Goal: Task Accomplishment & Management: Complete application form

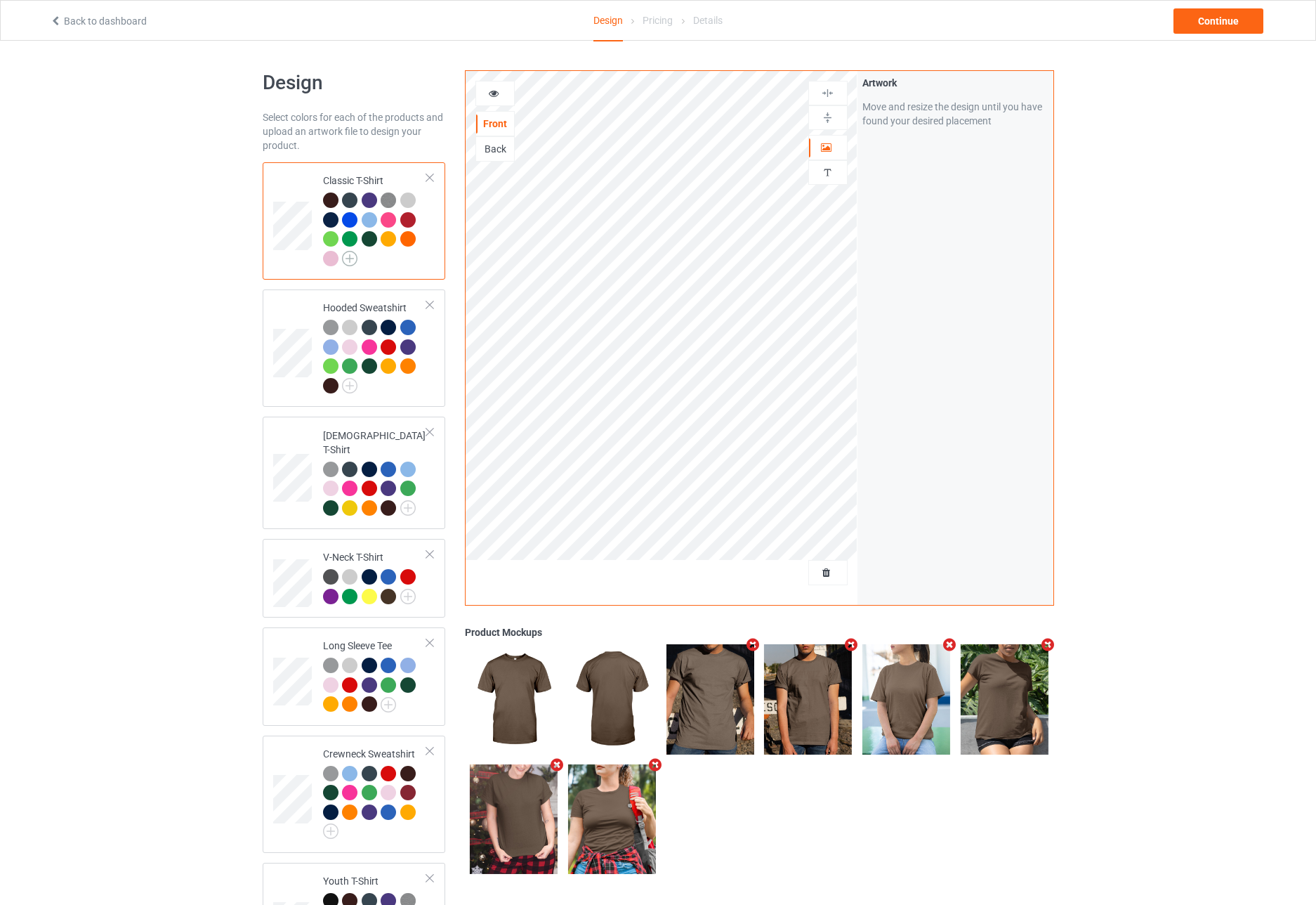
click at [353, 258] on img at bounding box center [349, 258] width 15 height 15
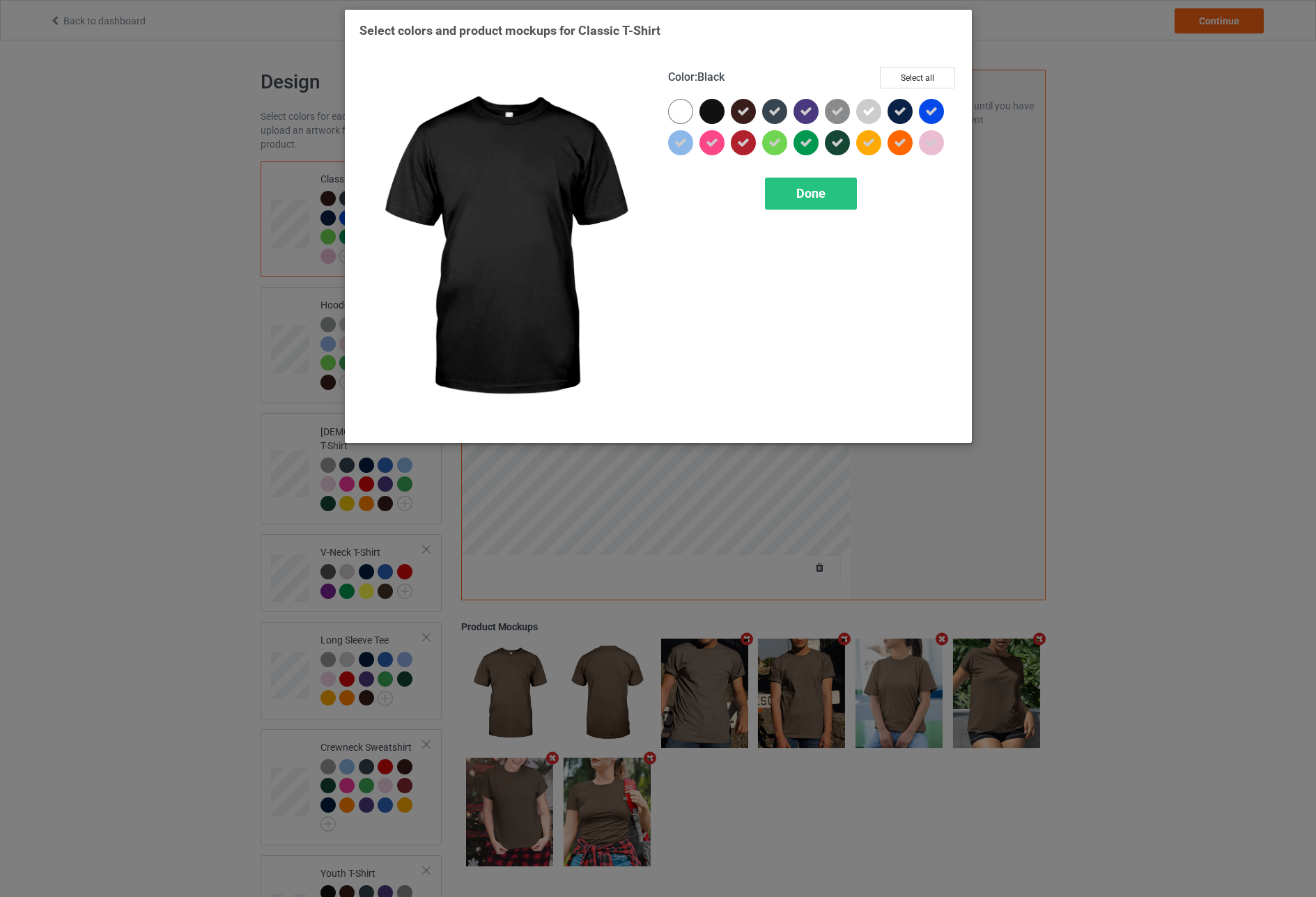
click at [707, 112] on div at bounding box center [712, 111] width 25 height 25
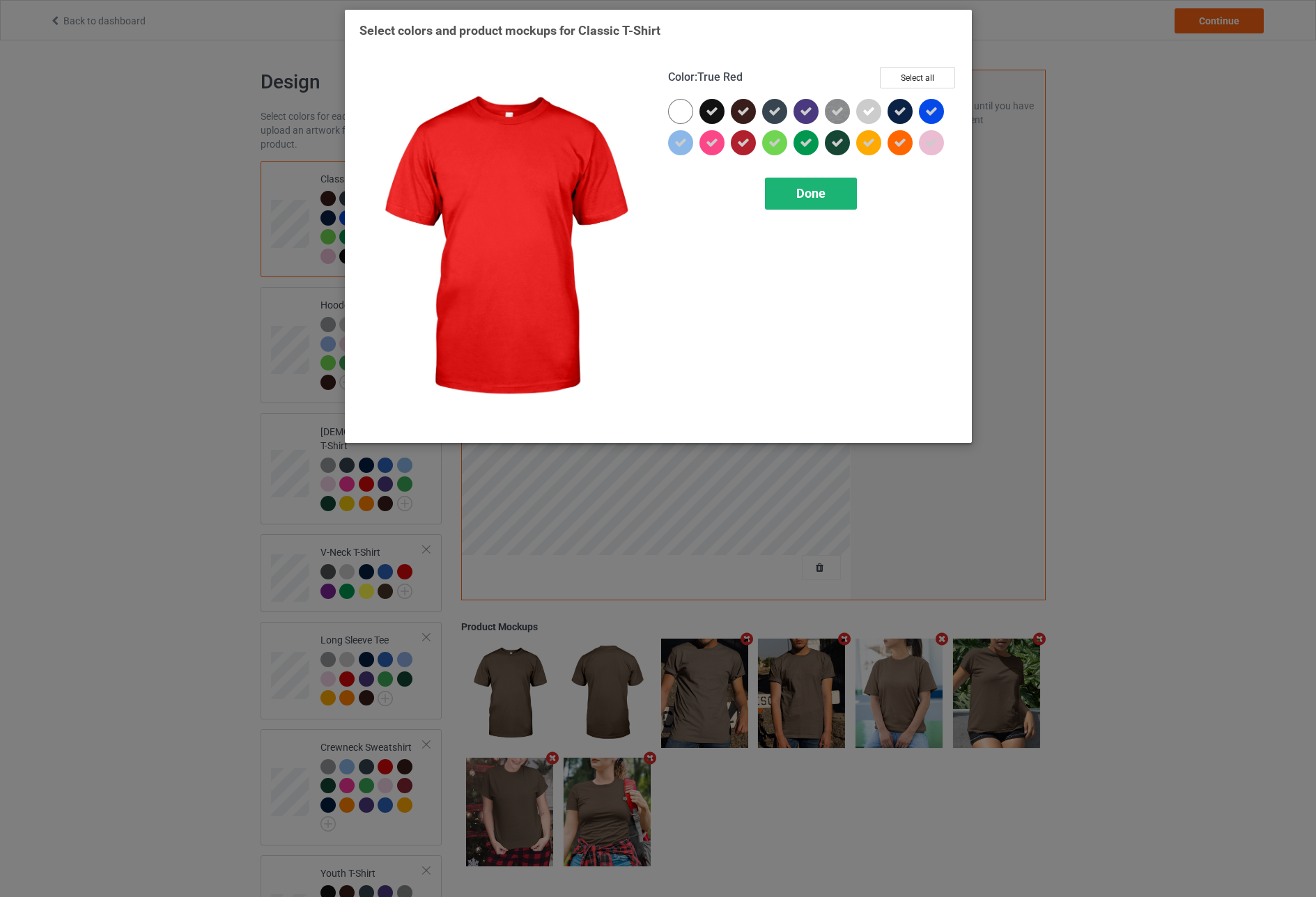
click at [792, 195] on div "Done" at bounding box center [811, 194] width 92 height 32
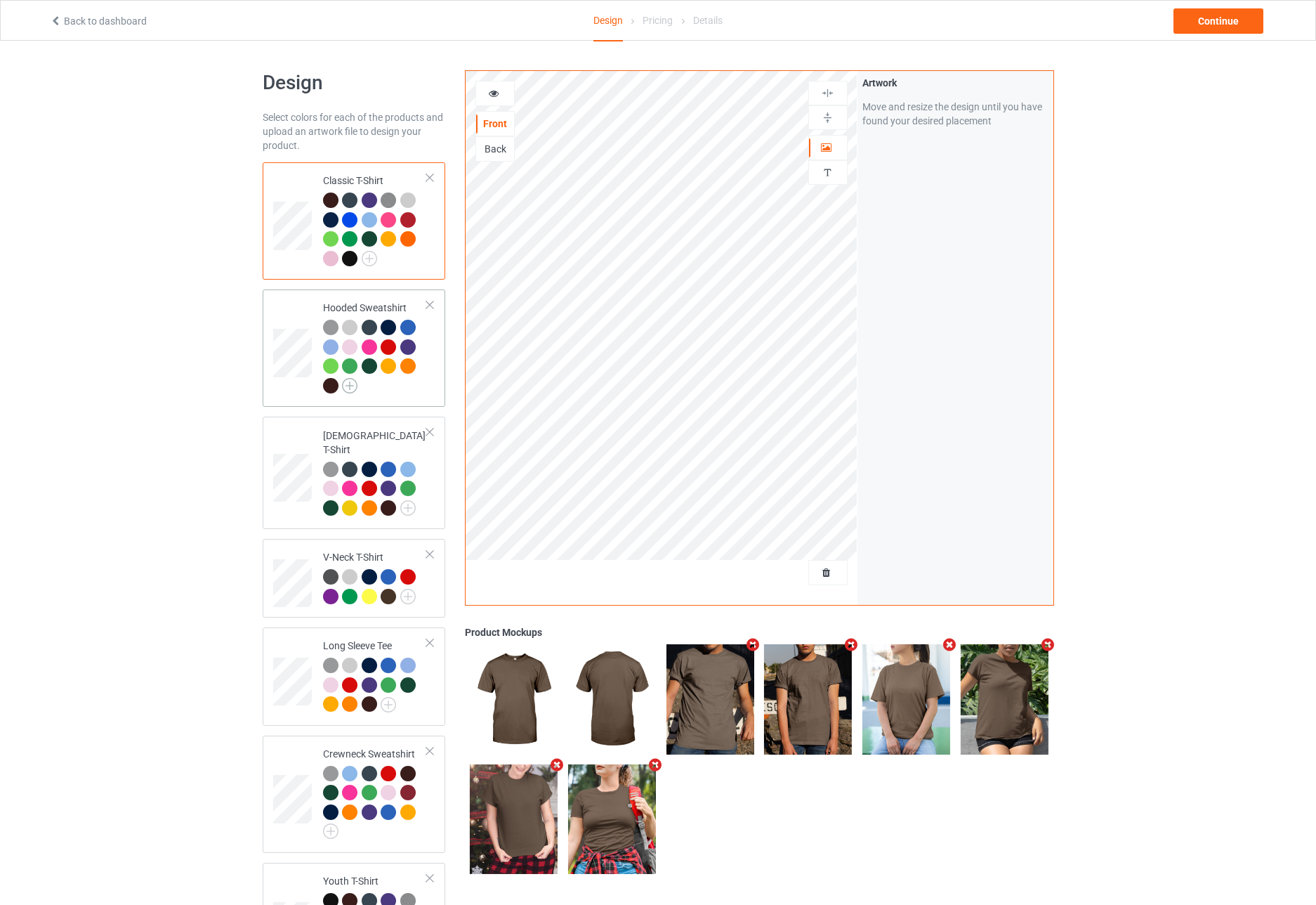
click at [352, 383] on img at bounding box center [349, 386] width 15 height 15
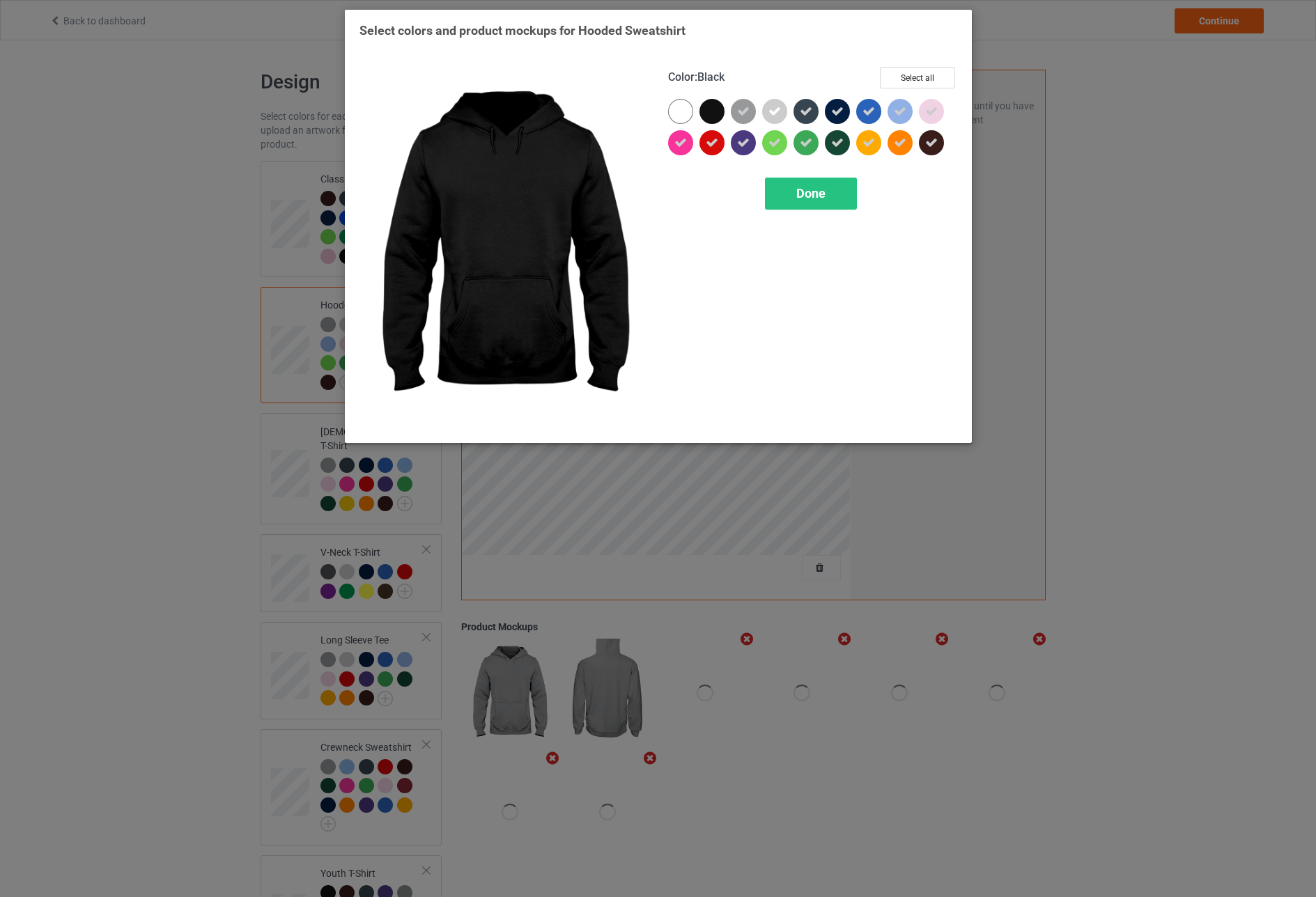
click at [709, 107] on div at bounding box center [712, 111] width 25 height 25
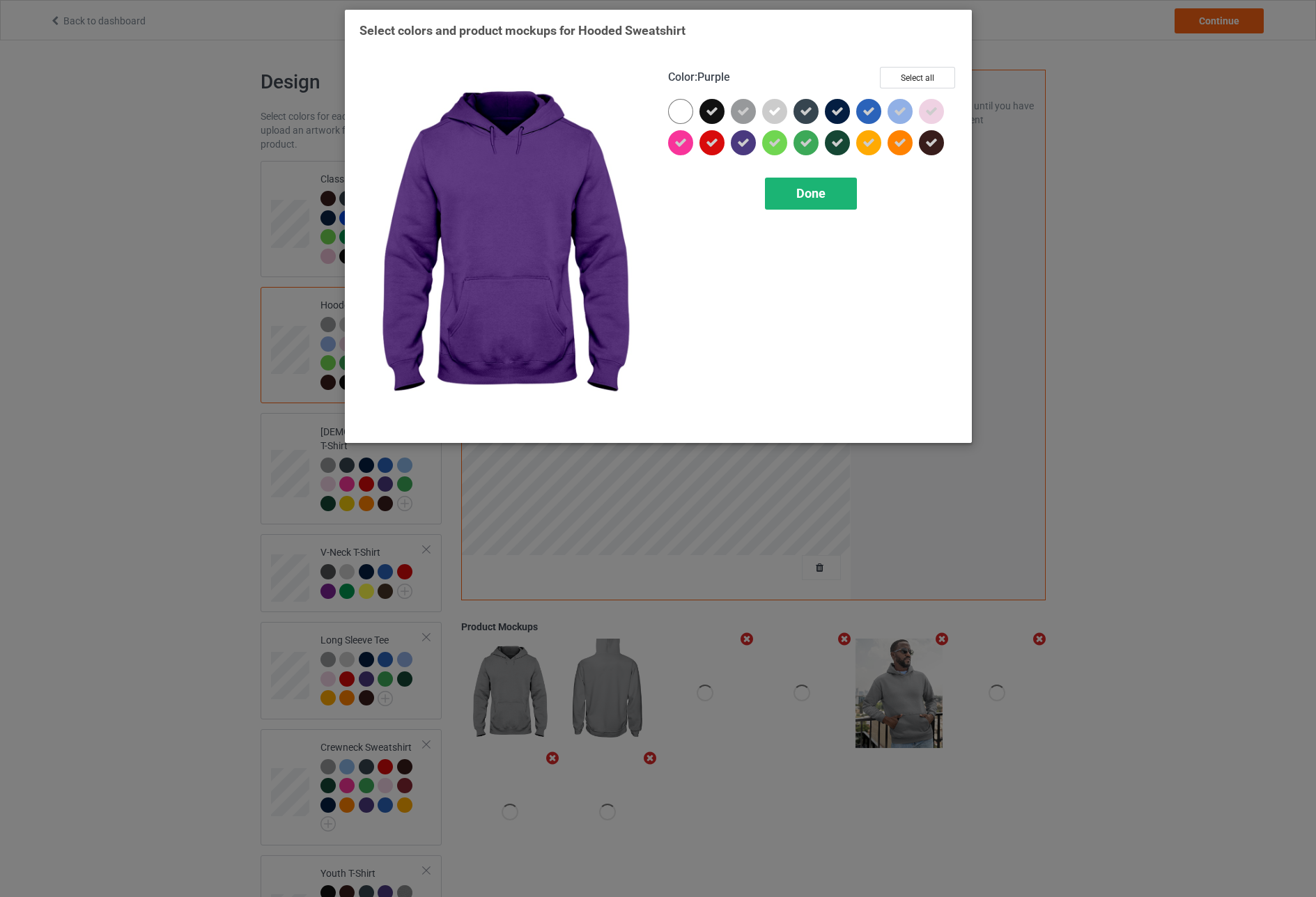
click at [800, 197] on span "Done" at bounding box center [811, 194] width 29 height 14
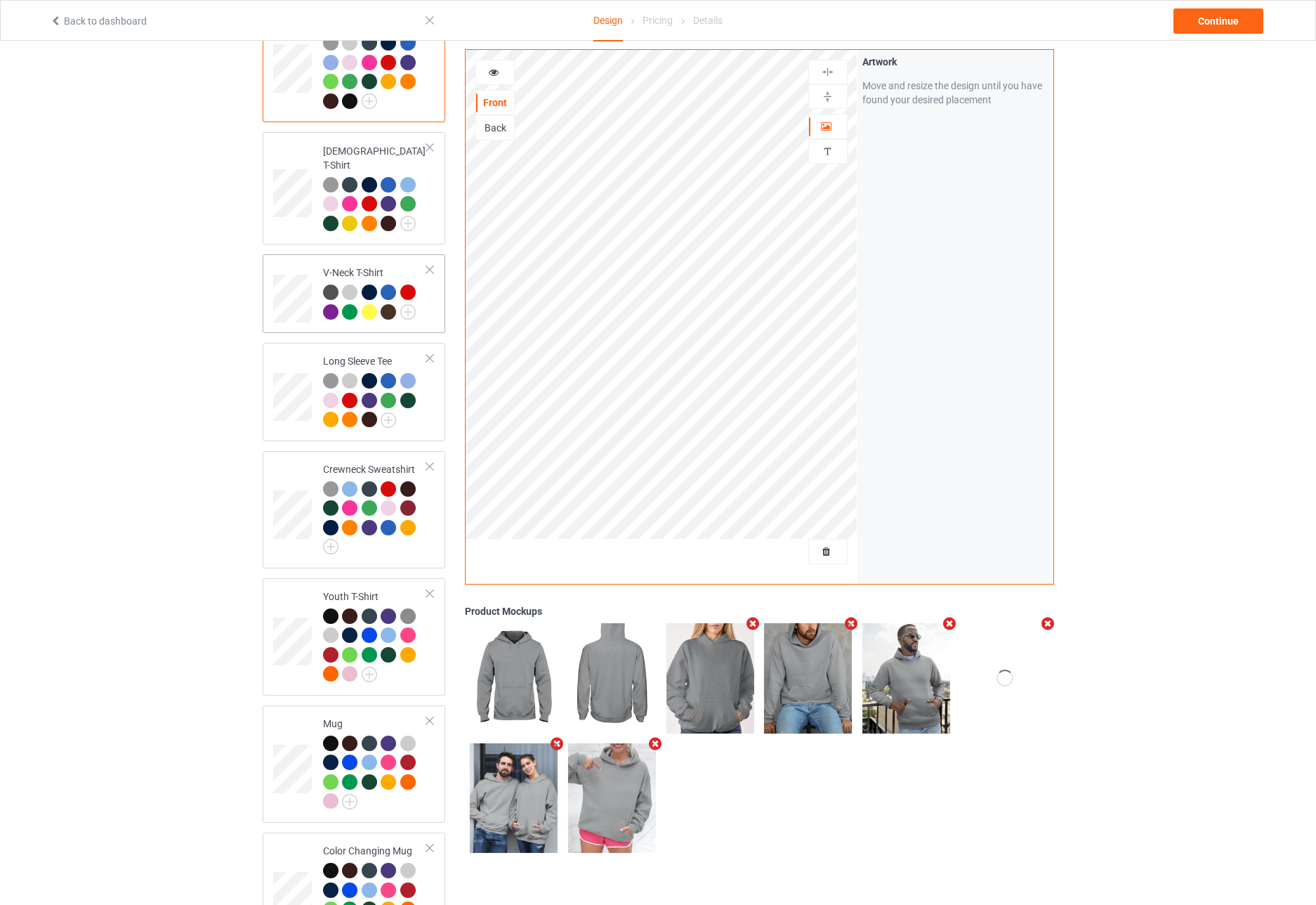
scroll to position [254, 0]
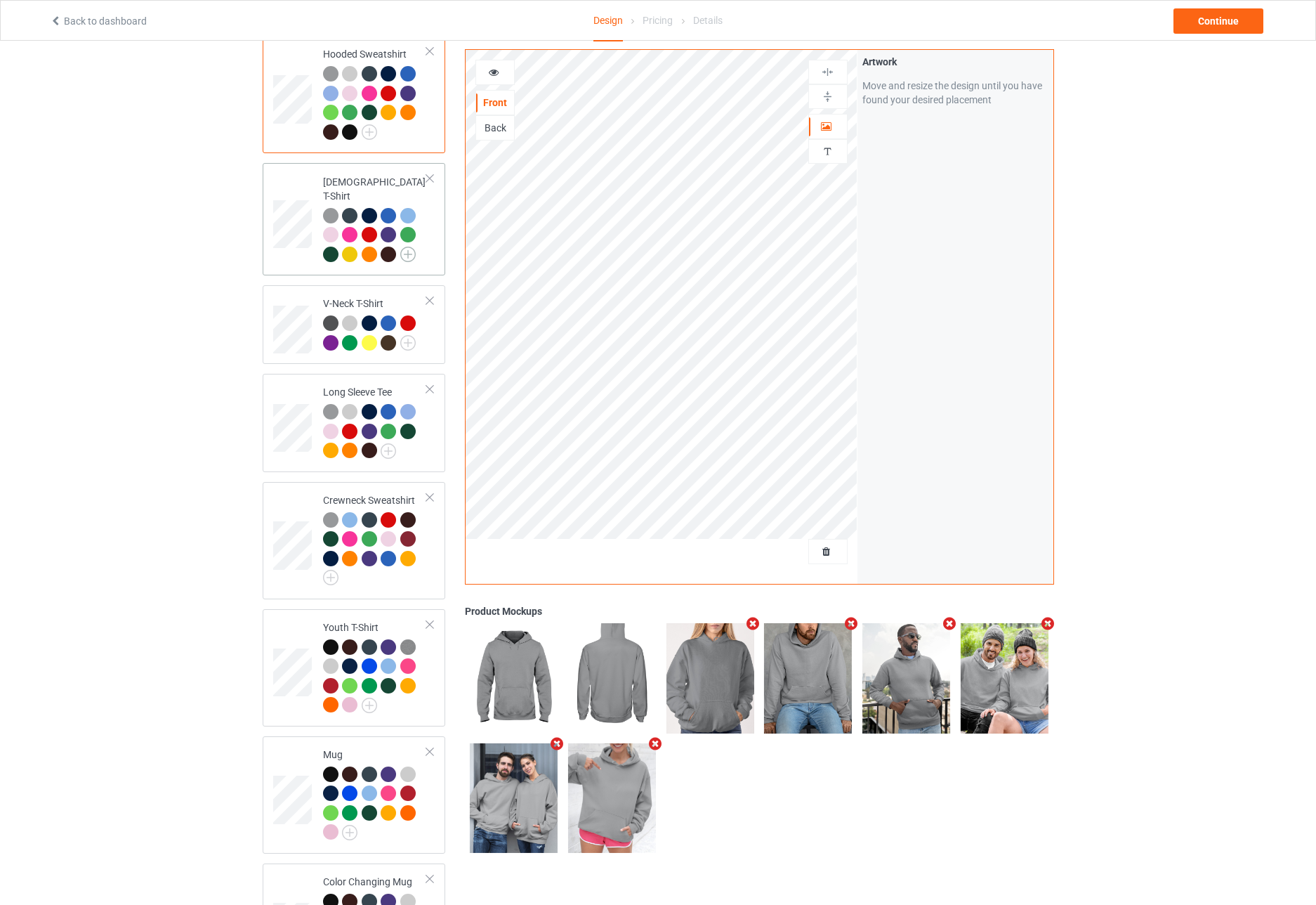
click at [409, 246] on img at bounding box center [407, 254] width 15 height 15
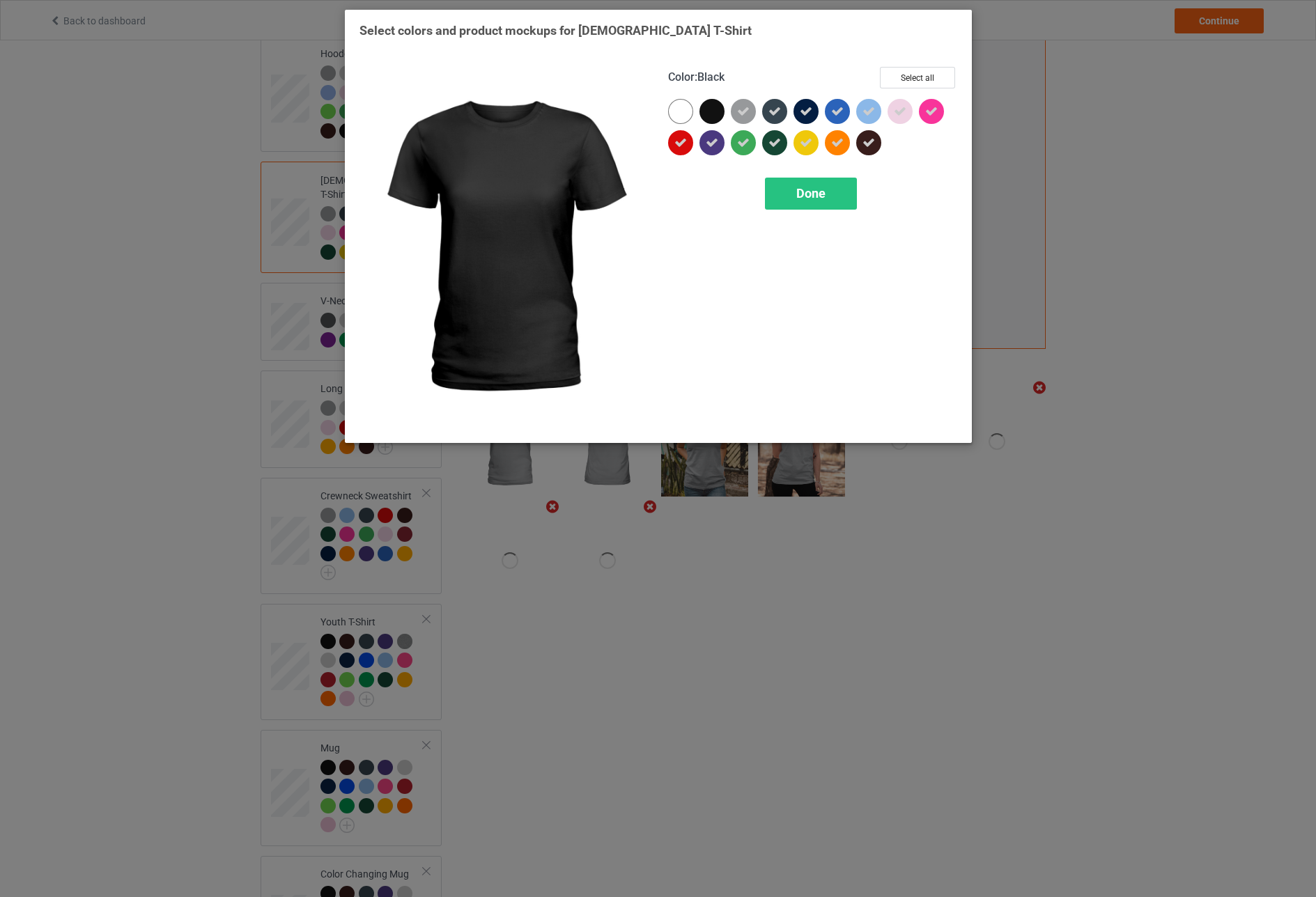
click at [712, 112] on div at bounding box center [712, 111] width 25 height 25
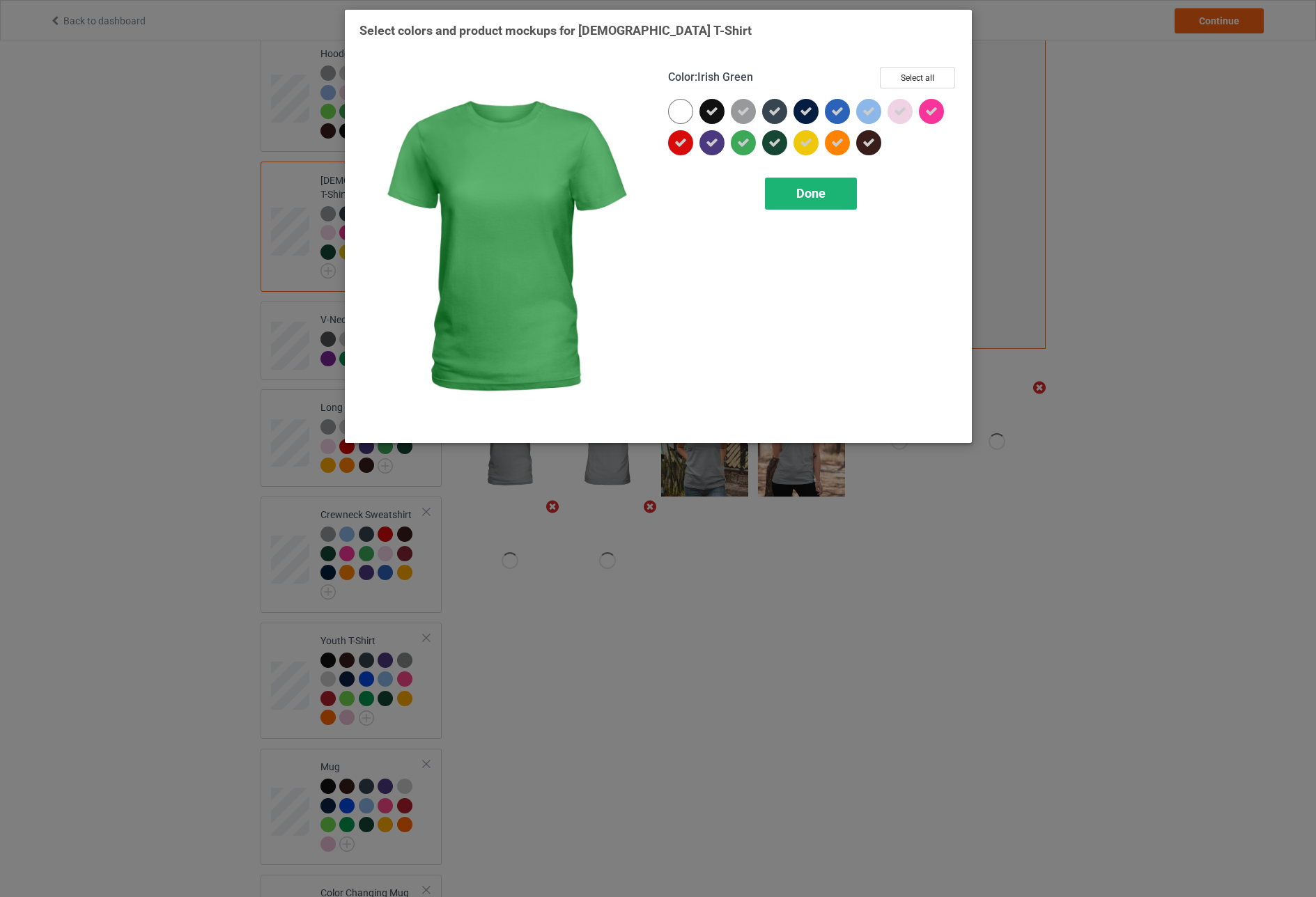
click at [786, 202] on div "Done" at bounding box center [811, 194] width 92 height 32
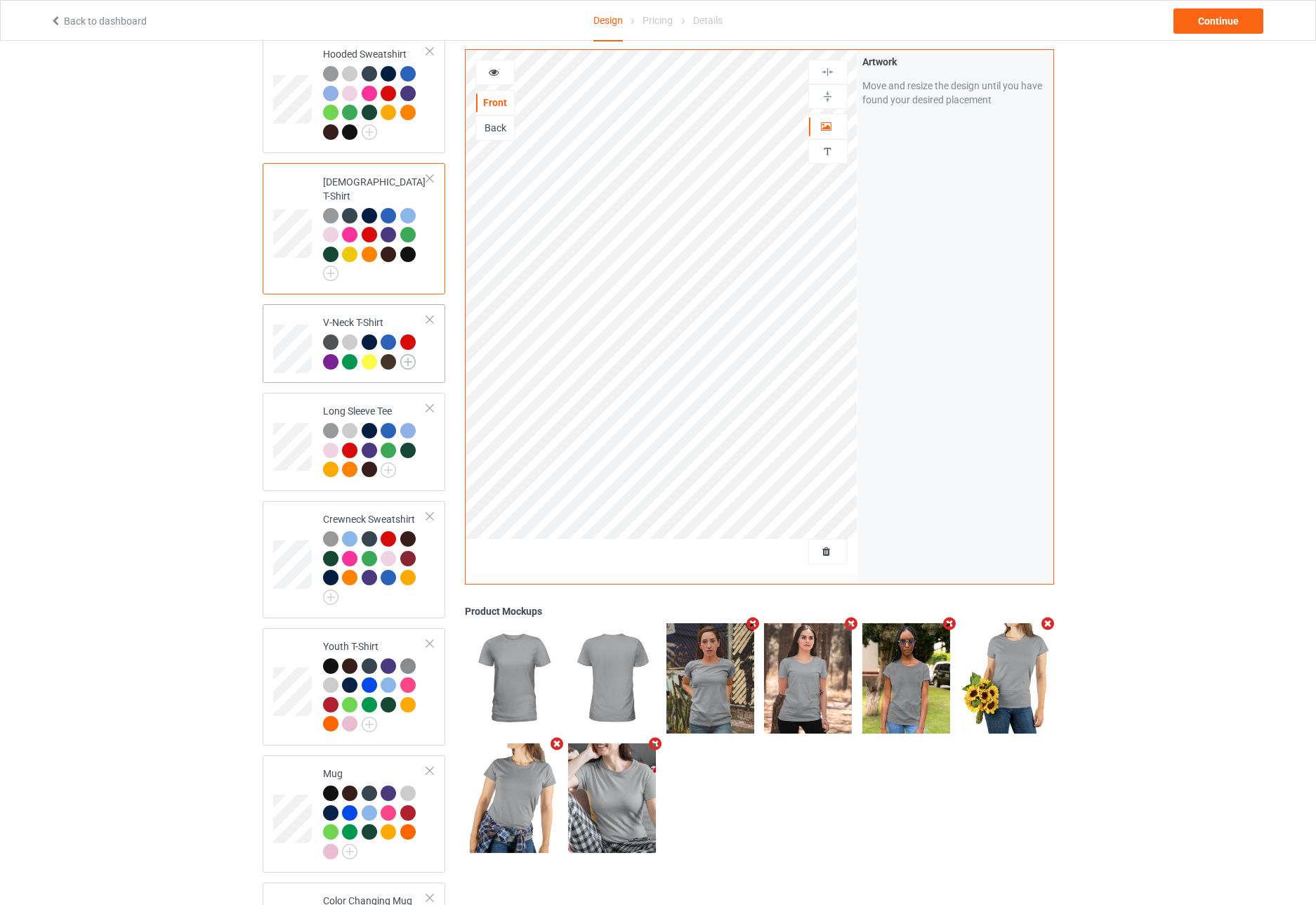
click at [407, 354] on img at bounding box center [407, 361] width 15 height 15
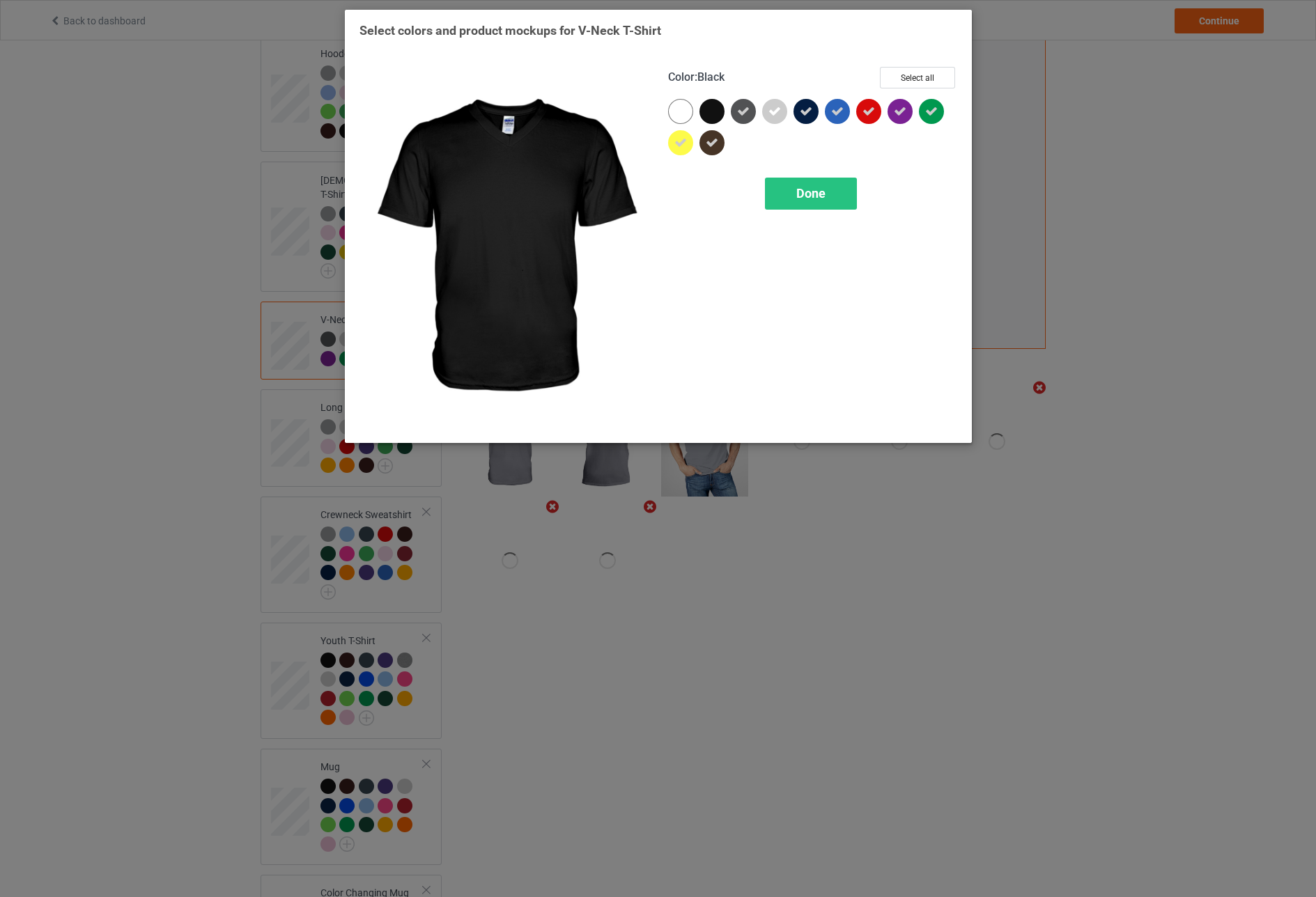
click at [709, 104] on div at bounding box center [712, 111] width 25 height 25
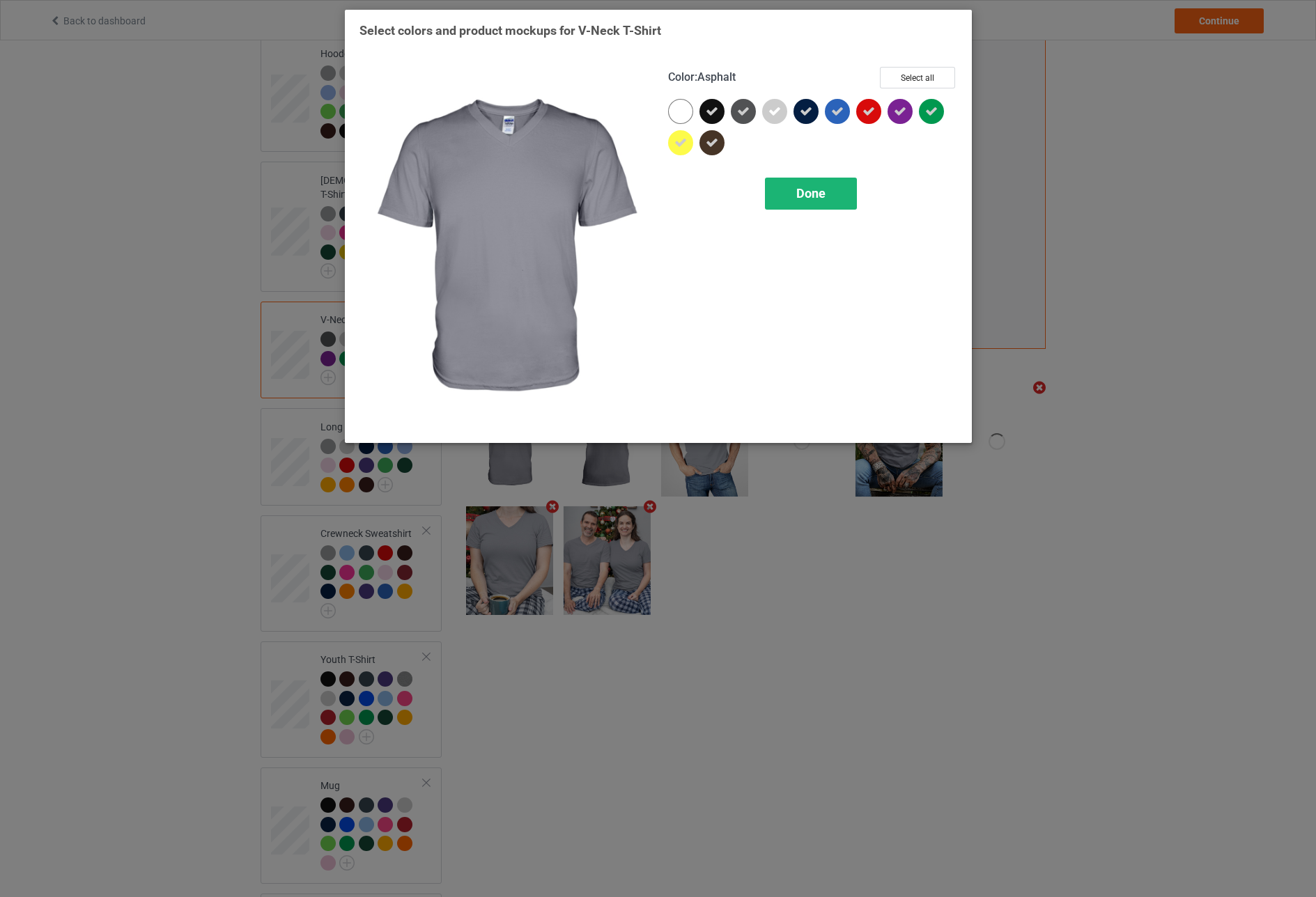
click at [795, 192] on div "Done" at bounding box center [811, 194] width 92 height 32
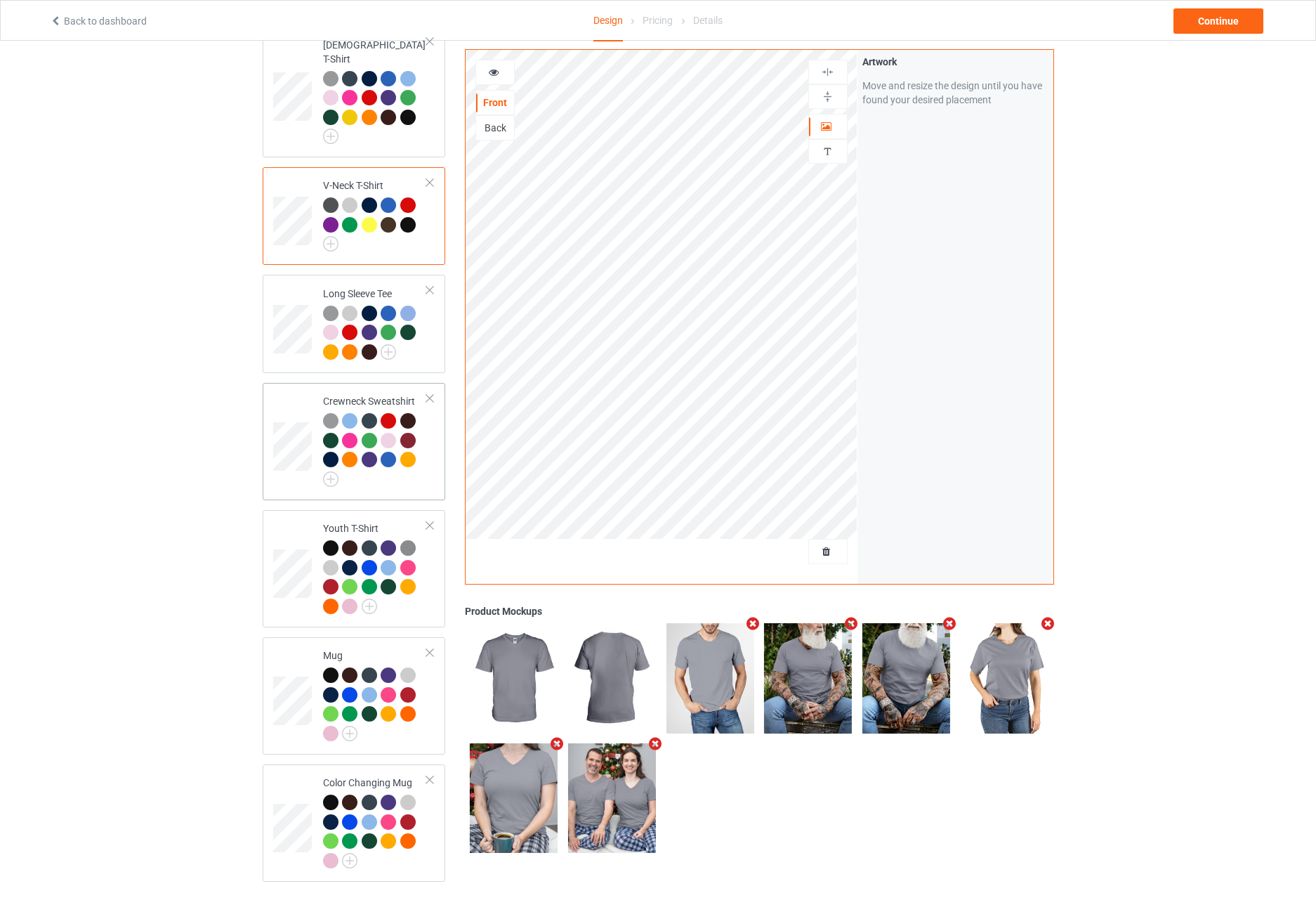
scroll to position [417, 0]
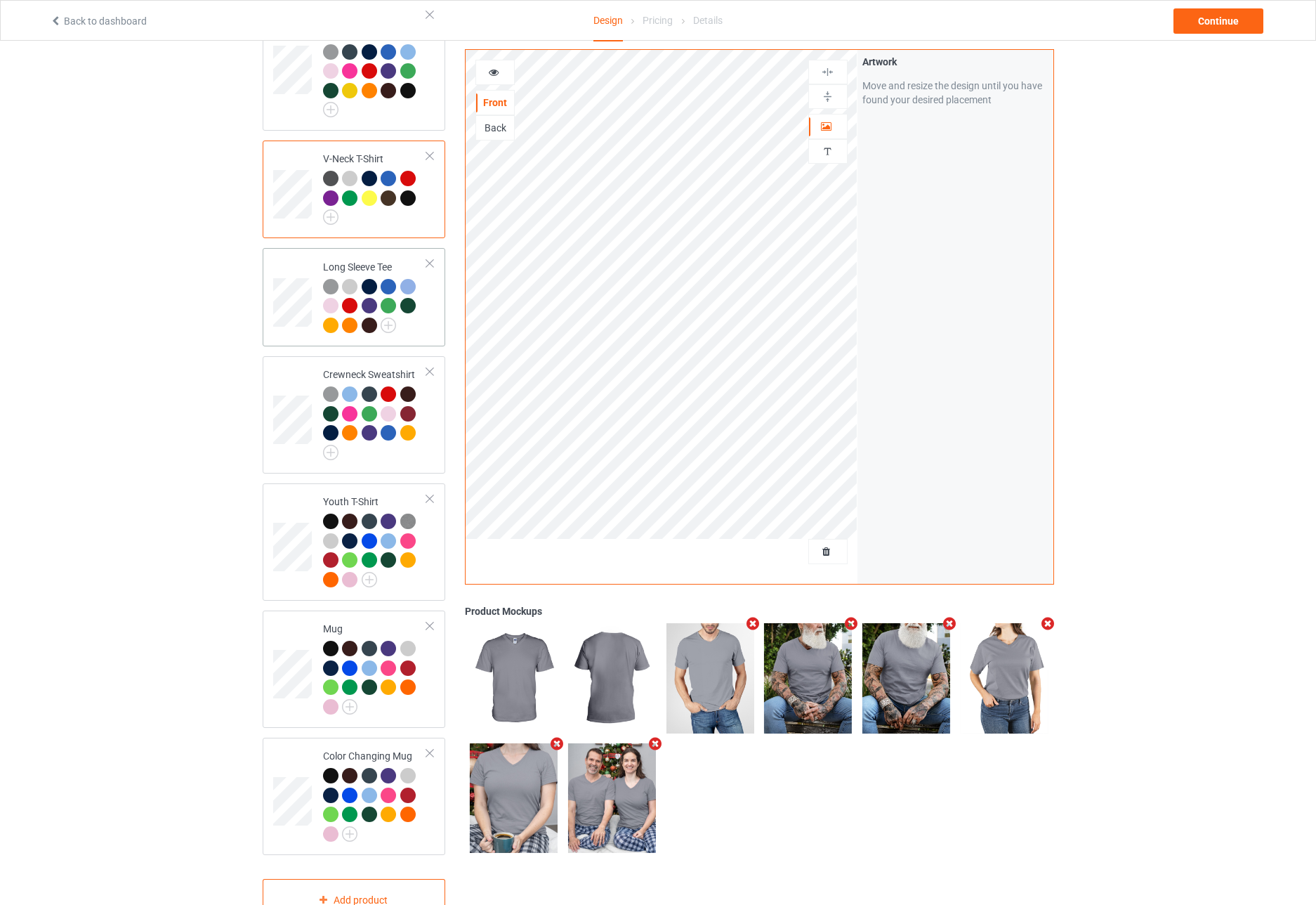
click at [398, 312] on div at bounding box center [375, 308] width 104 height 58
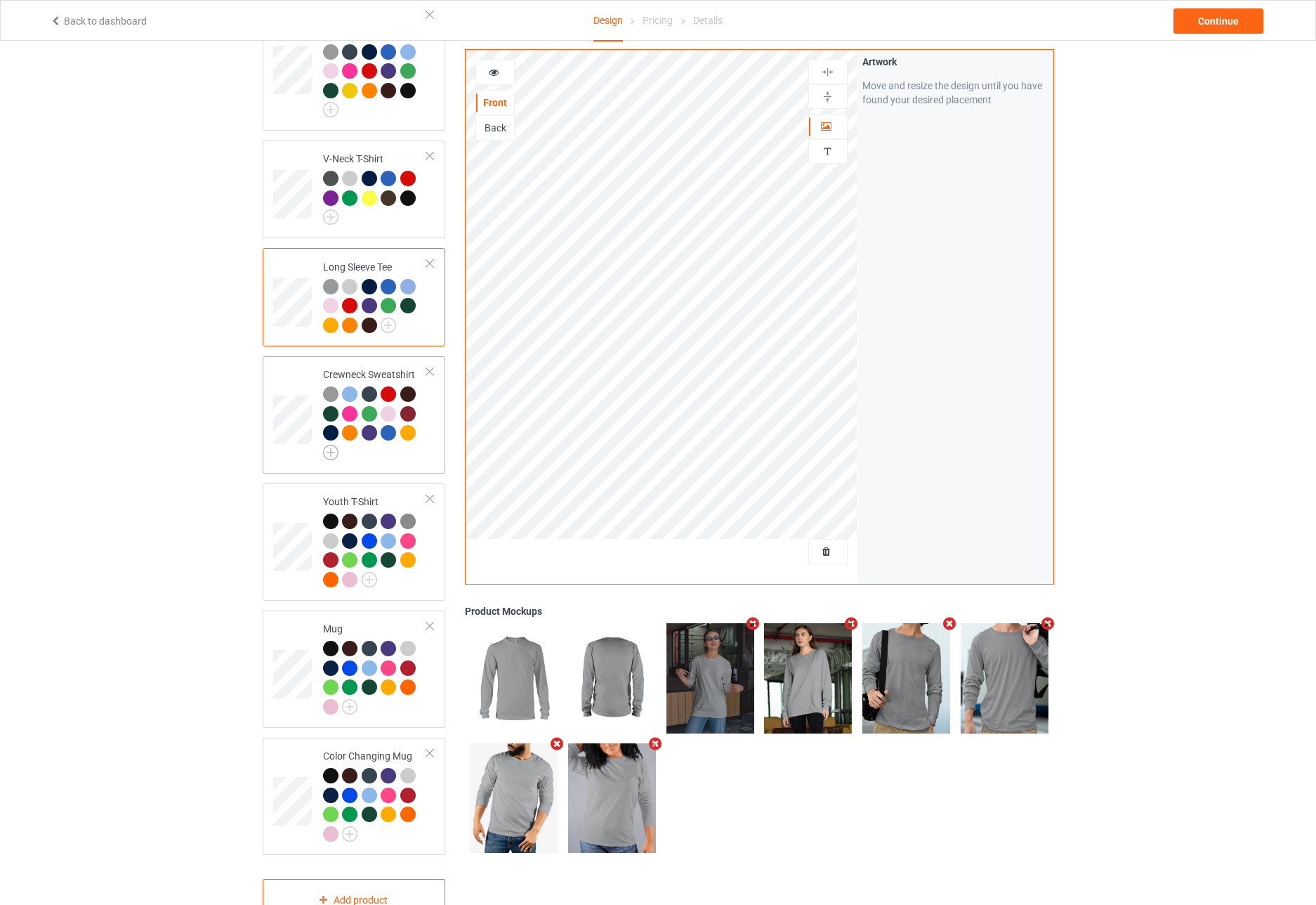
click at [330, 445] on img at bounding box center [330, 452] width 15 height 15
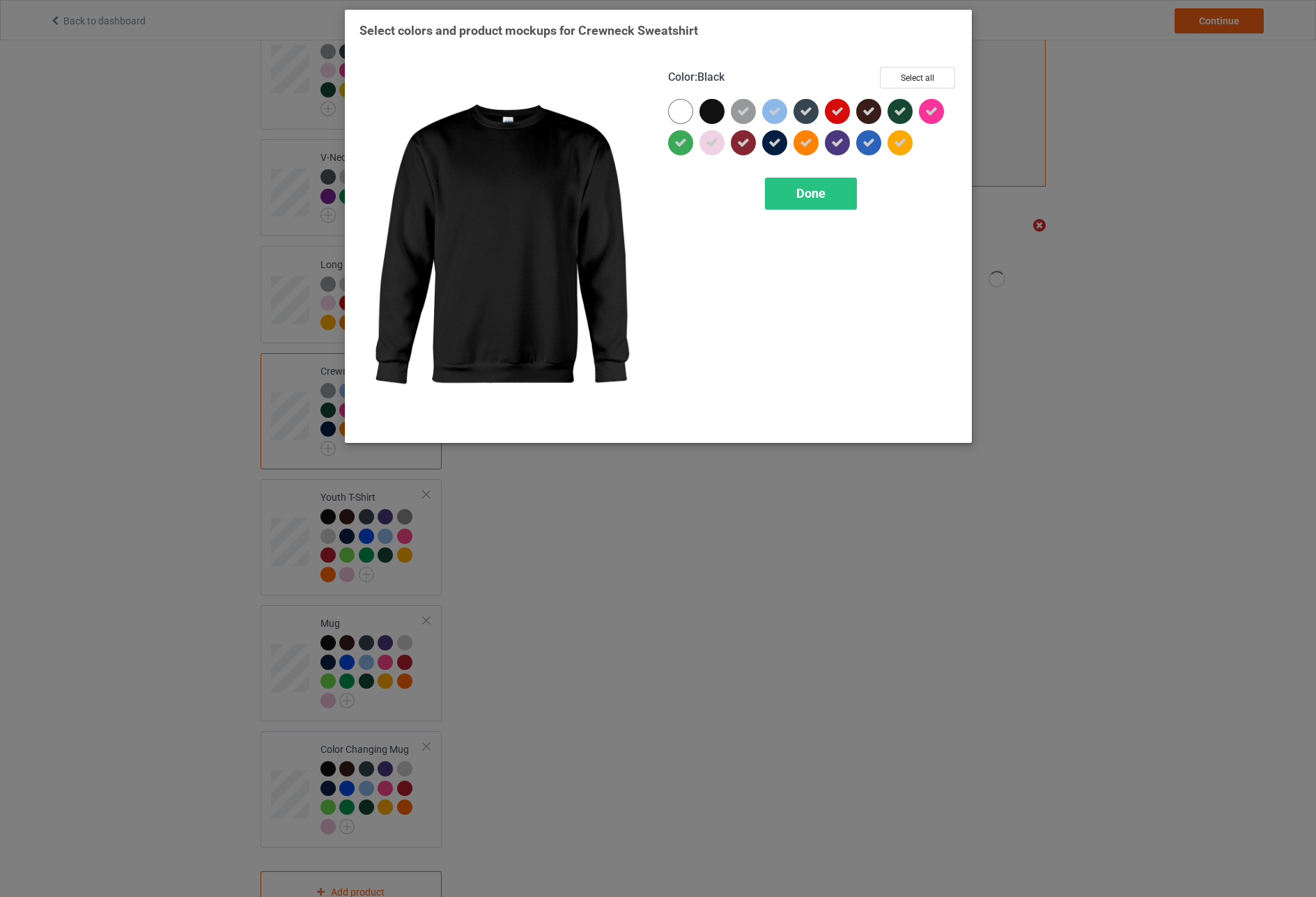
click at [705, 113] on div at bounding box center [712, 111] width 25 height 25
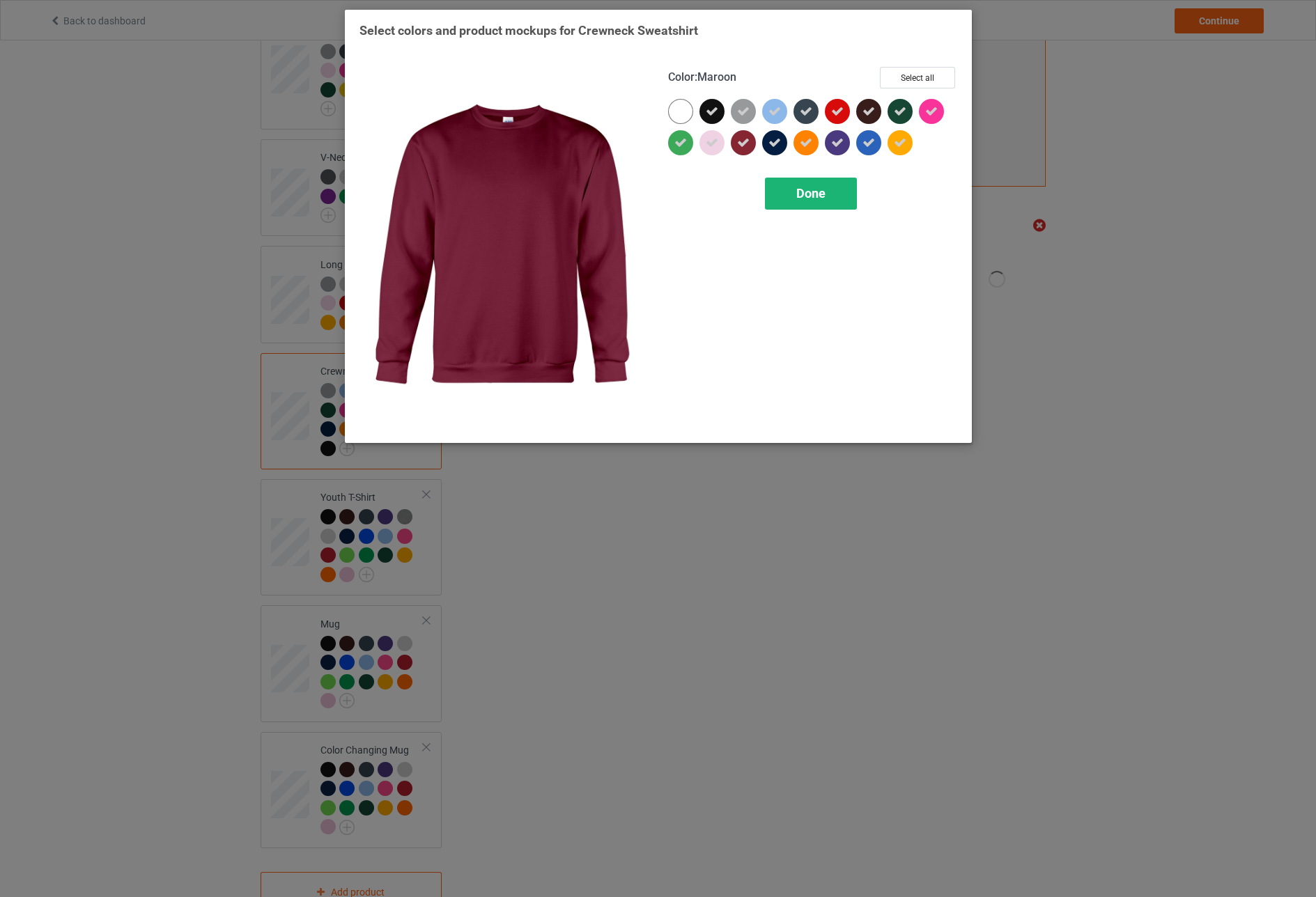
click at [803, 197] on span "Done" at bounding box center [811, 194] width 29 height 14
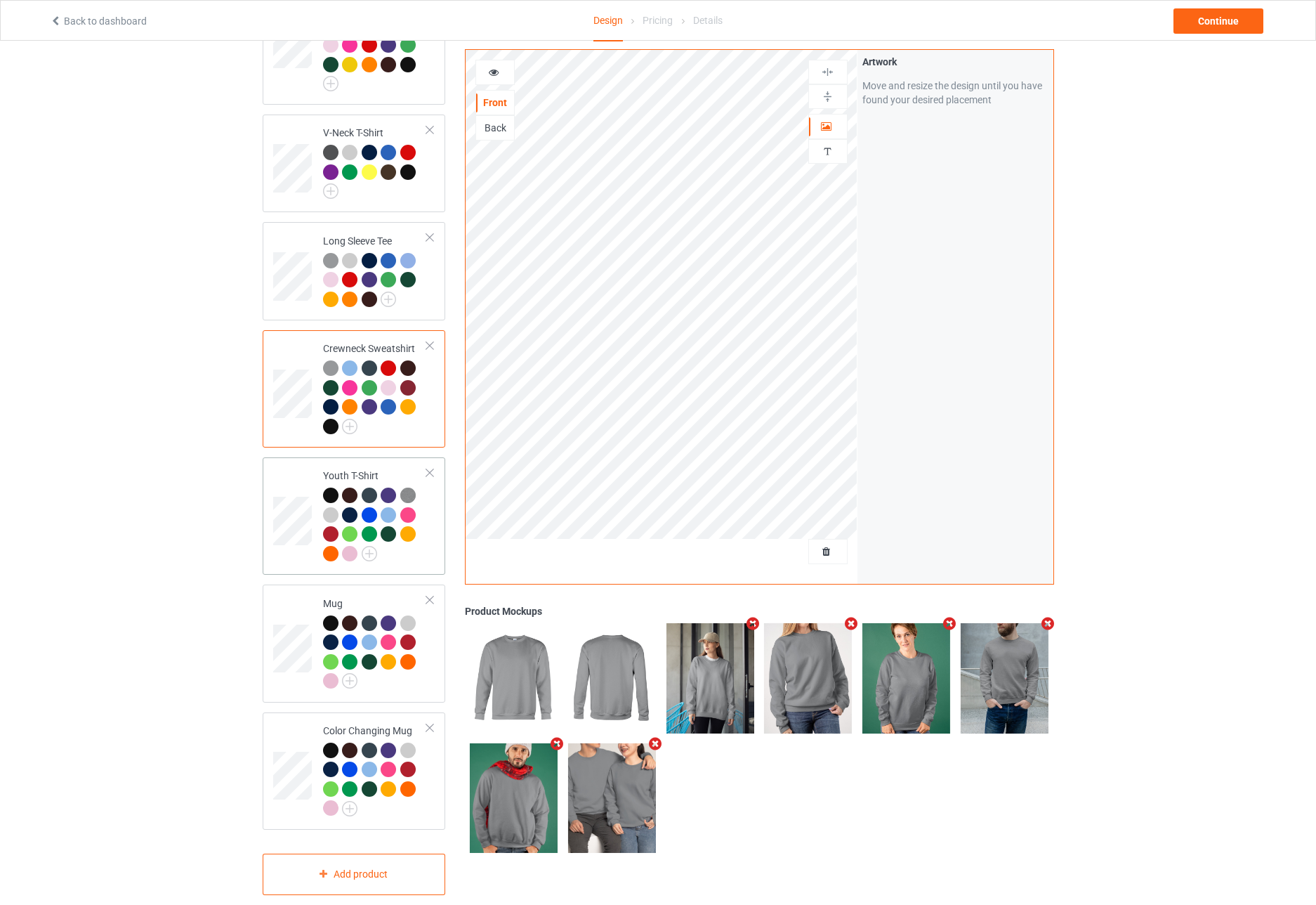
scroll to position [456, 0]
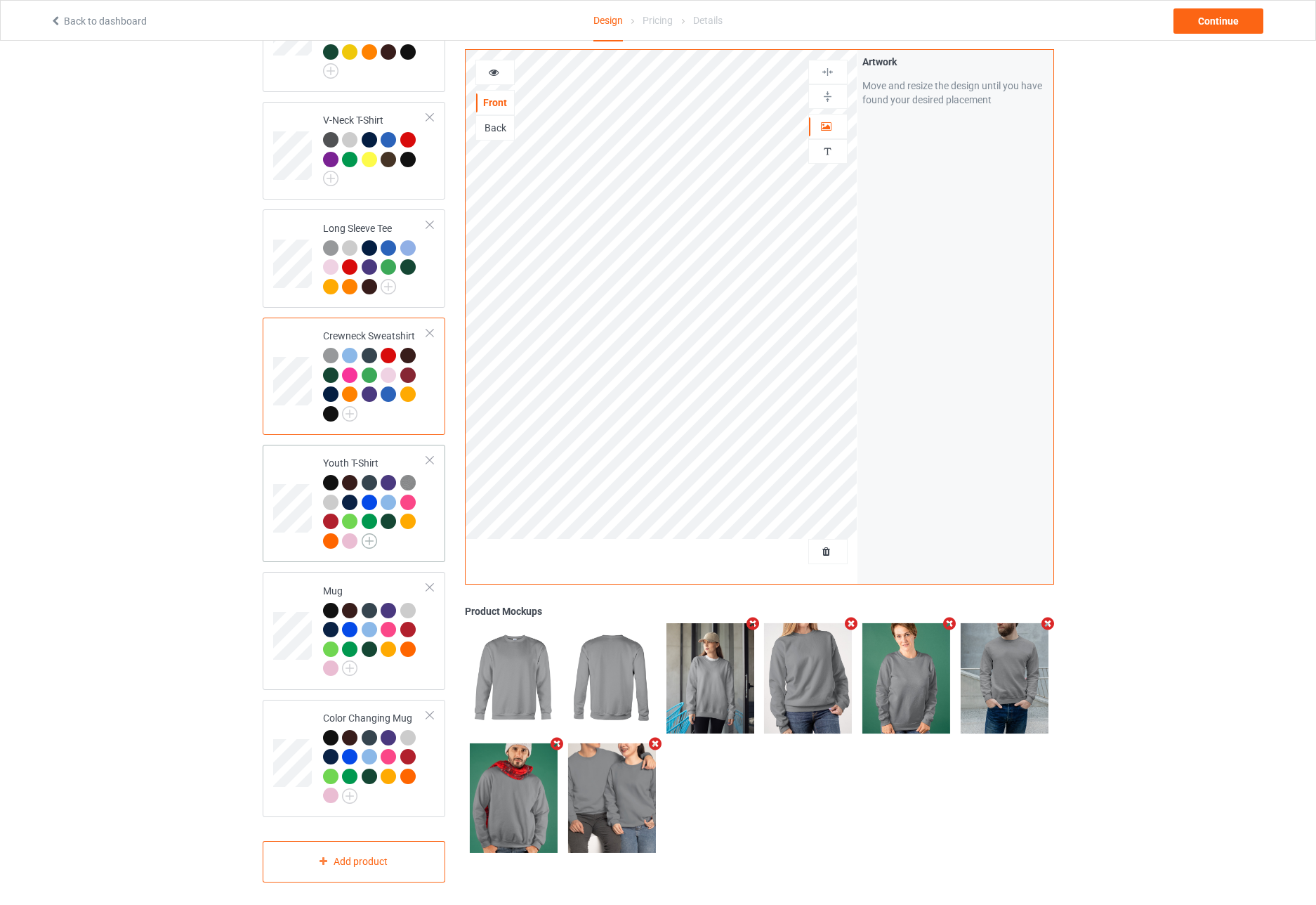
click at [366, 533] on img at bounding box center [369, 540] width 15 height 15
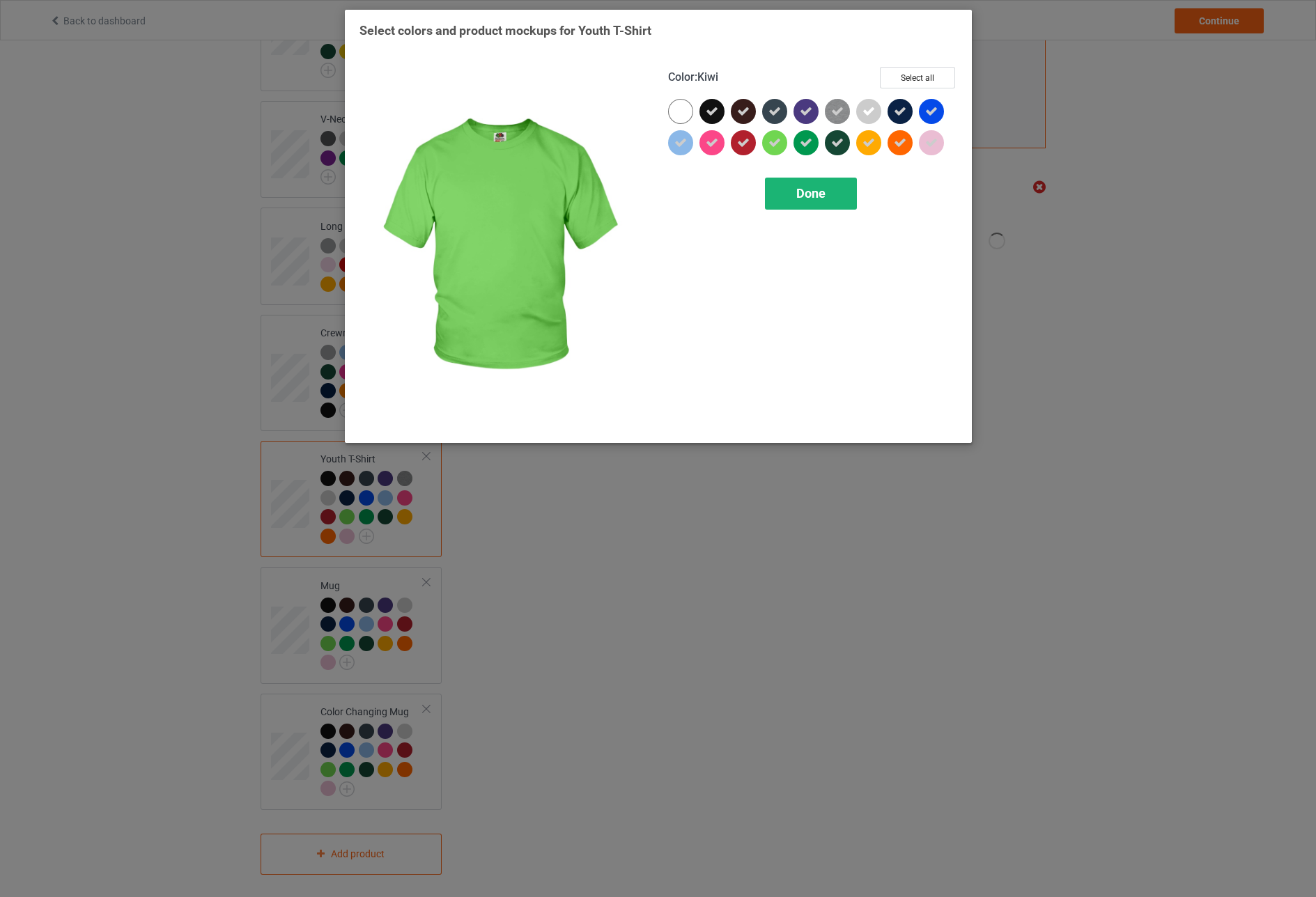
click at [811, 196] on span "Done" at bounding box center [811, 194] width 29 height 14
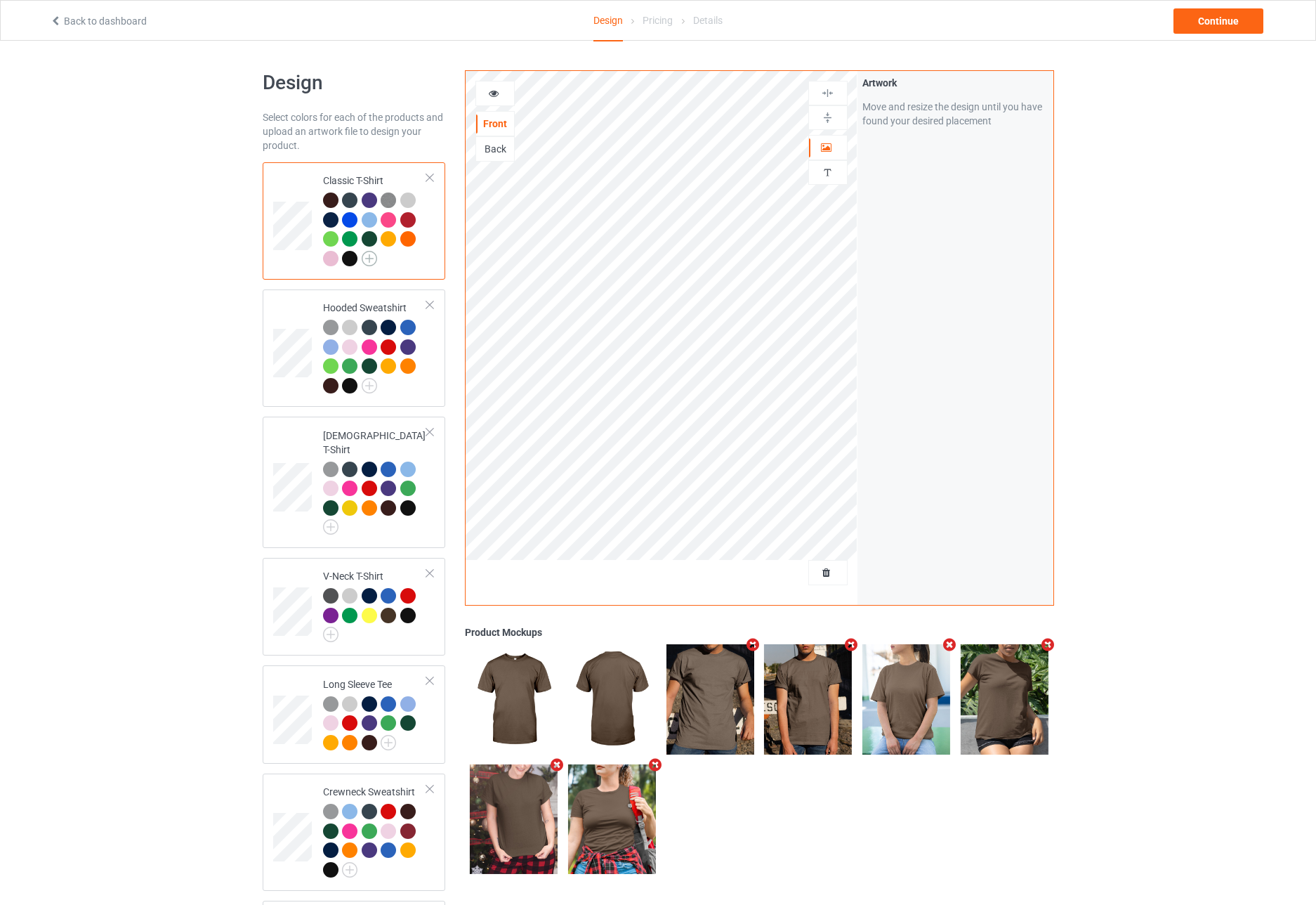
click at [370, 258] on img at bounding box center [369, 258] width 15 height 15
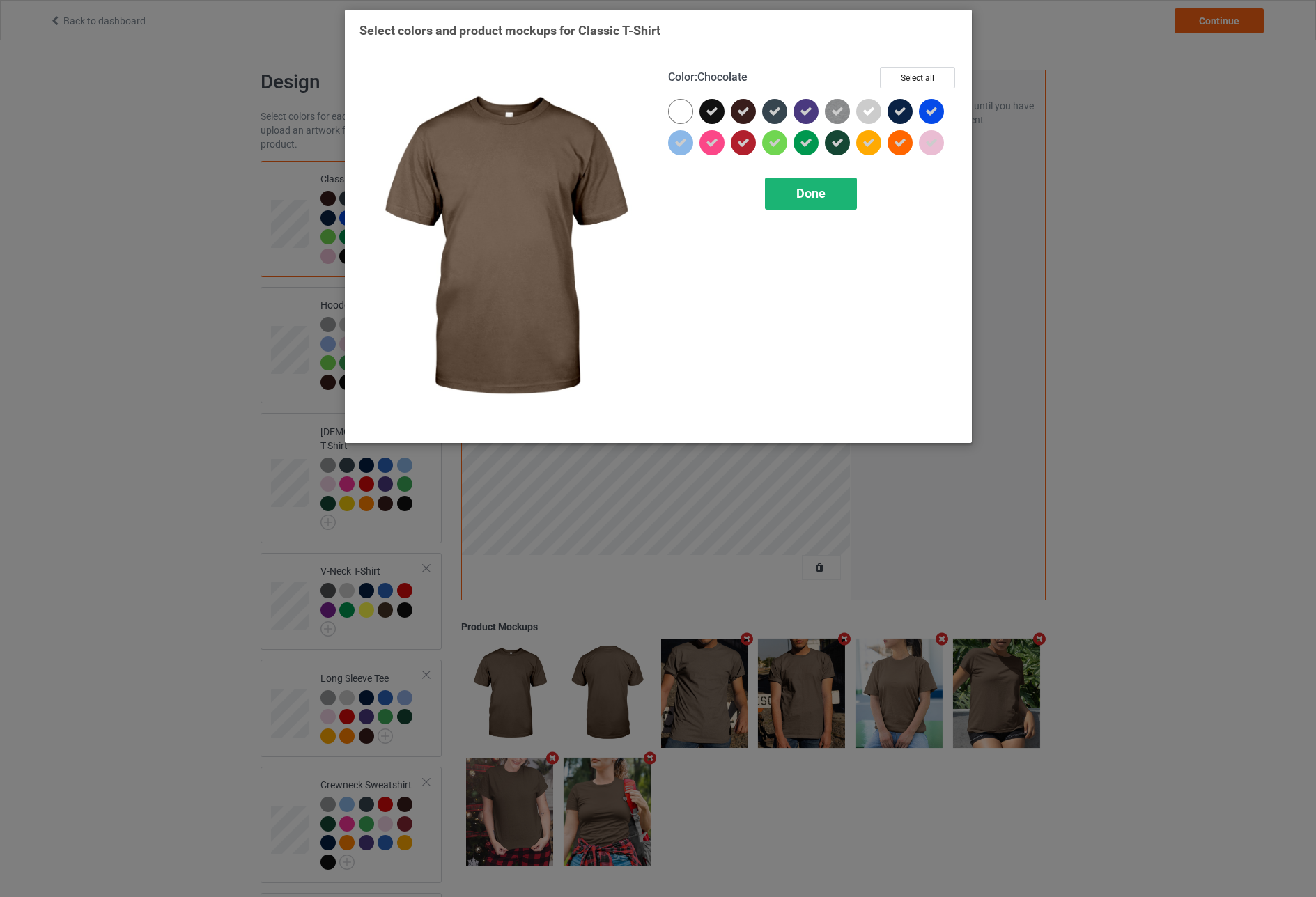
click at [811, 189] on span "Done" at bounding box center [811, 194] width 29 height 14
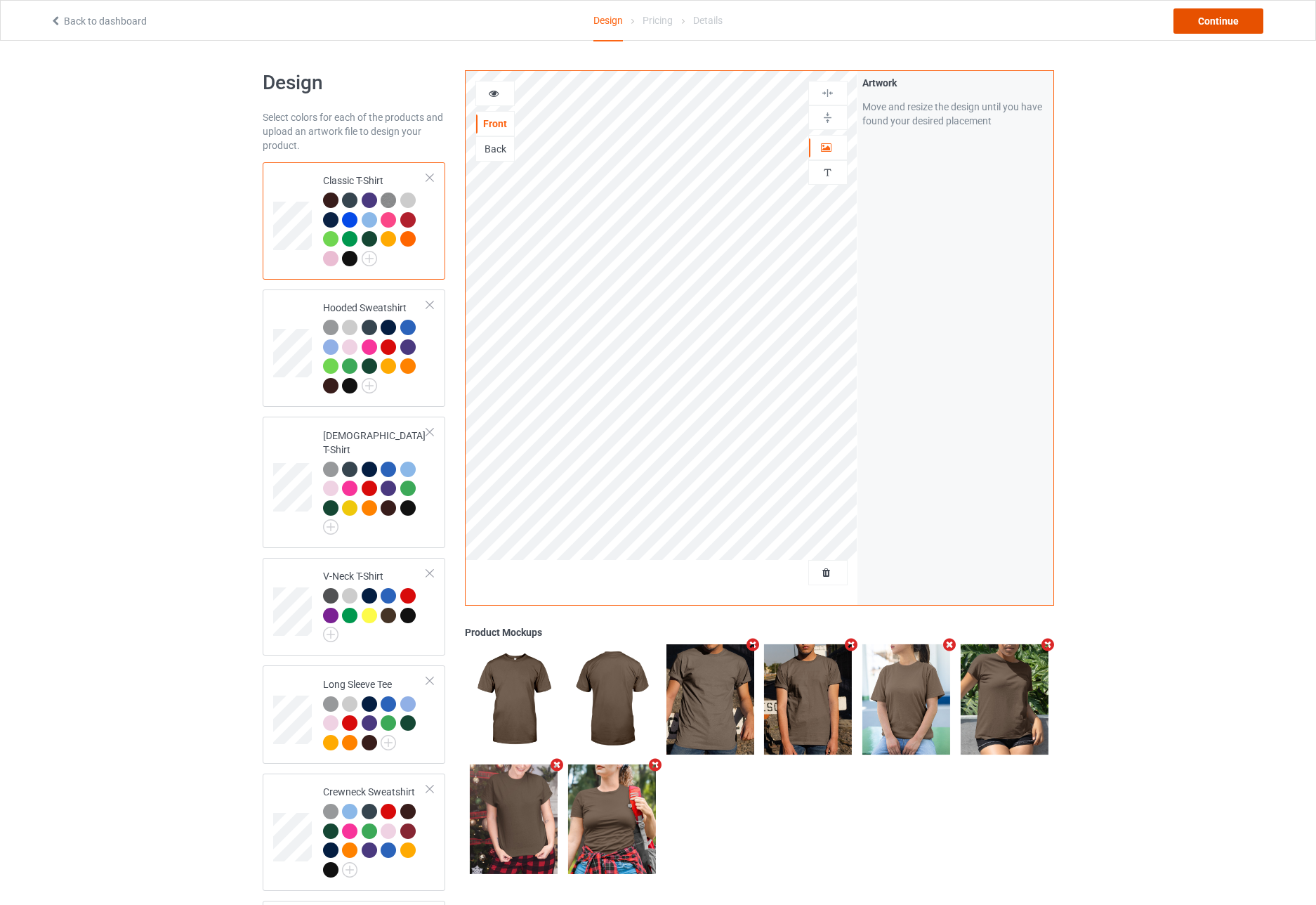
click at [1208, 17] on div "Continue" at bounding box center [1218, 20] width 90 height 25
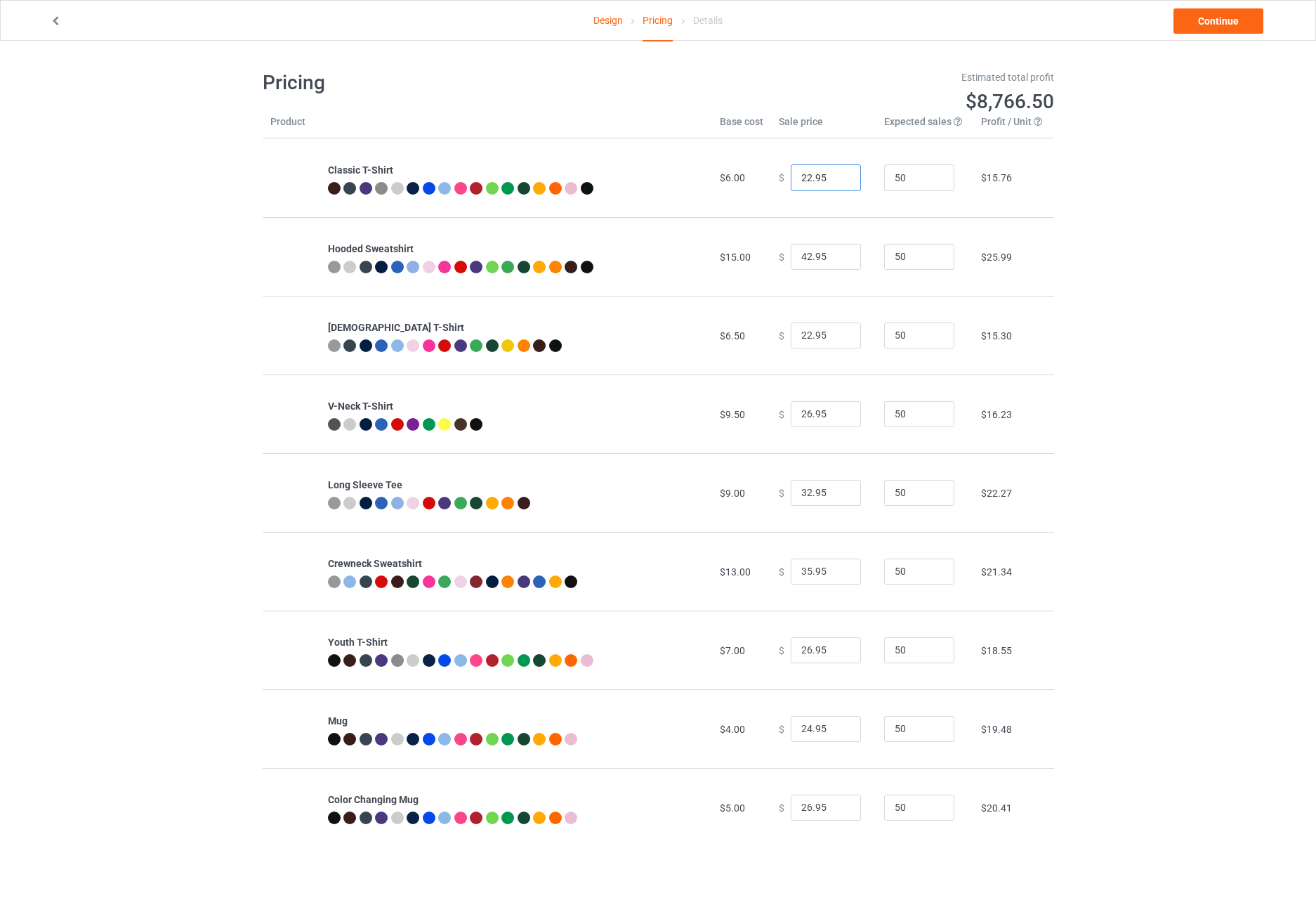
click at [802, 180] on input "22.95" at bounding box center [826, 177] width 70 height 27
type input "25.95"
click at [1203, 15] on link "Continue" at bounding box center [1218, 20] width 90 height 25
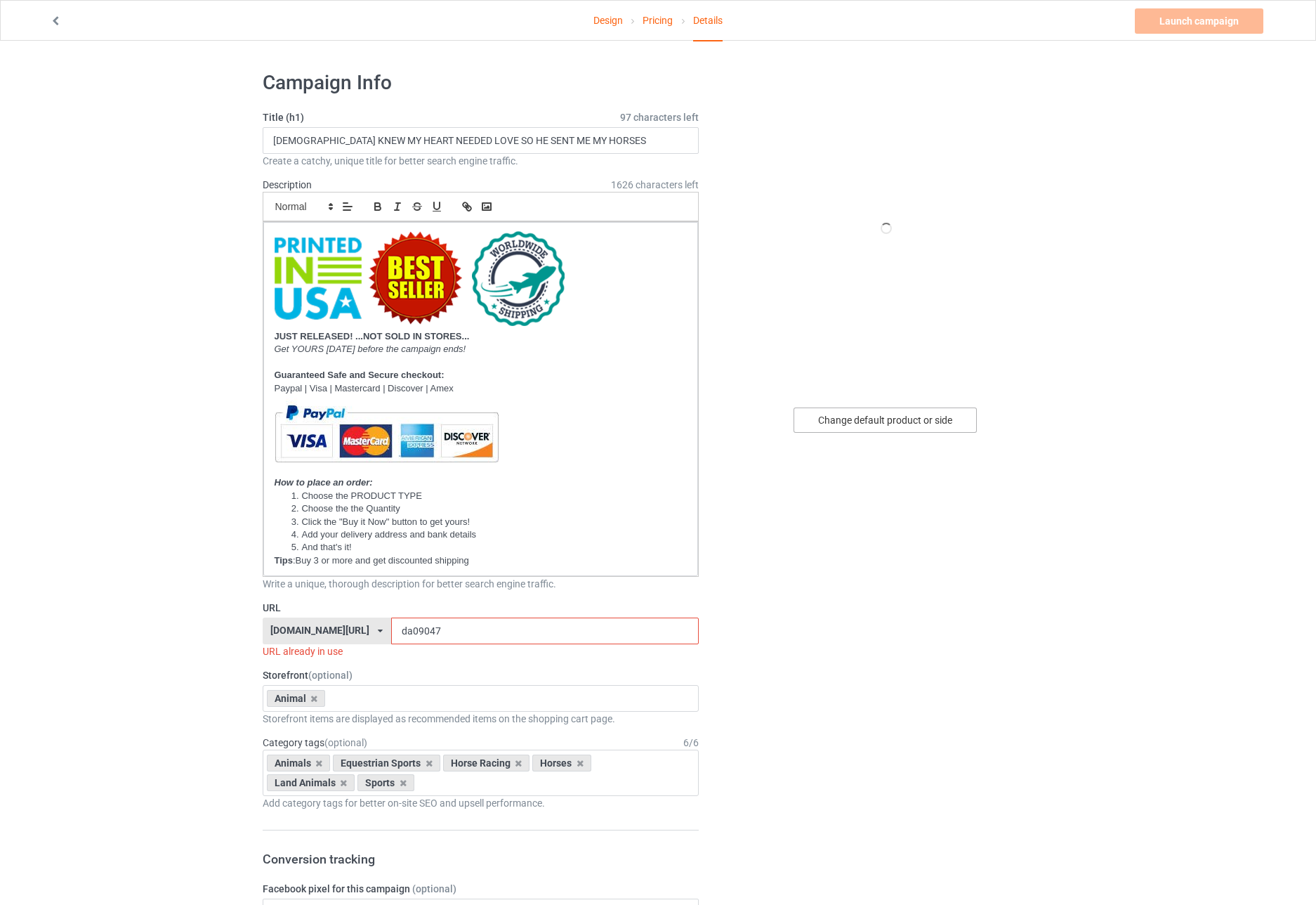
click at [892, 419] on div "Change default product or side" at bounding box center [885, 420] width 183 height 25
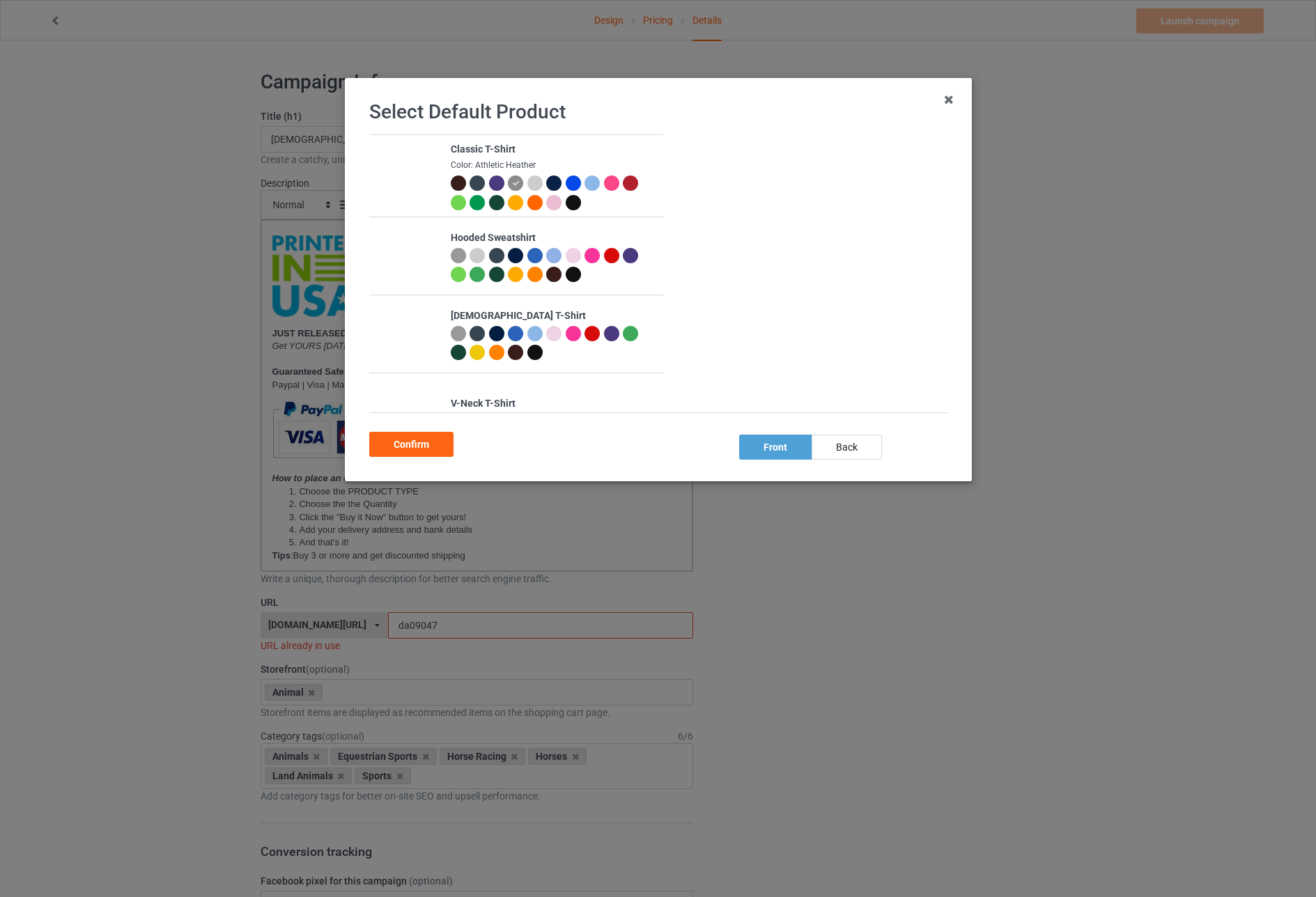
click at [569, 198] on div at bounding box center [572, 202] width 15 height 15
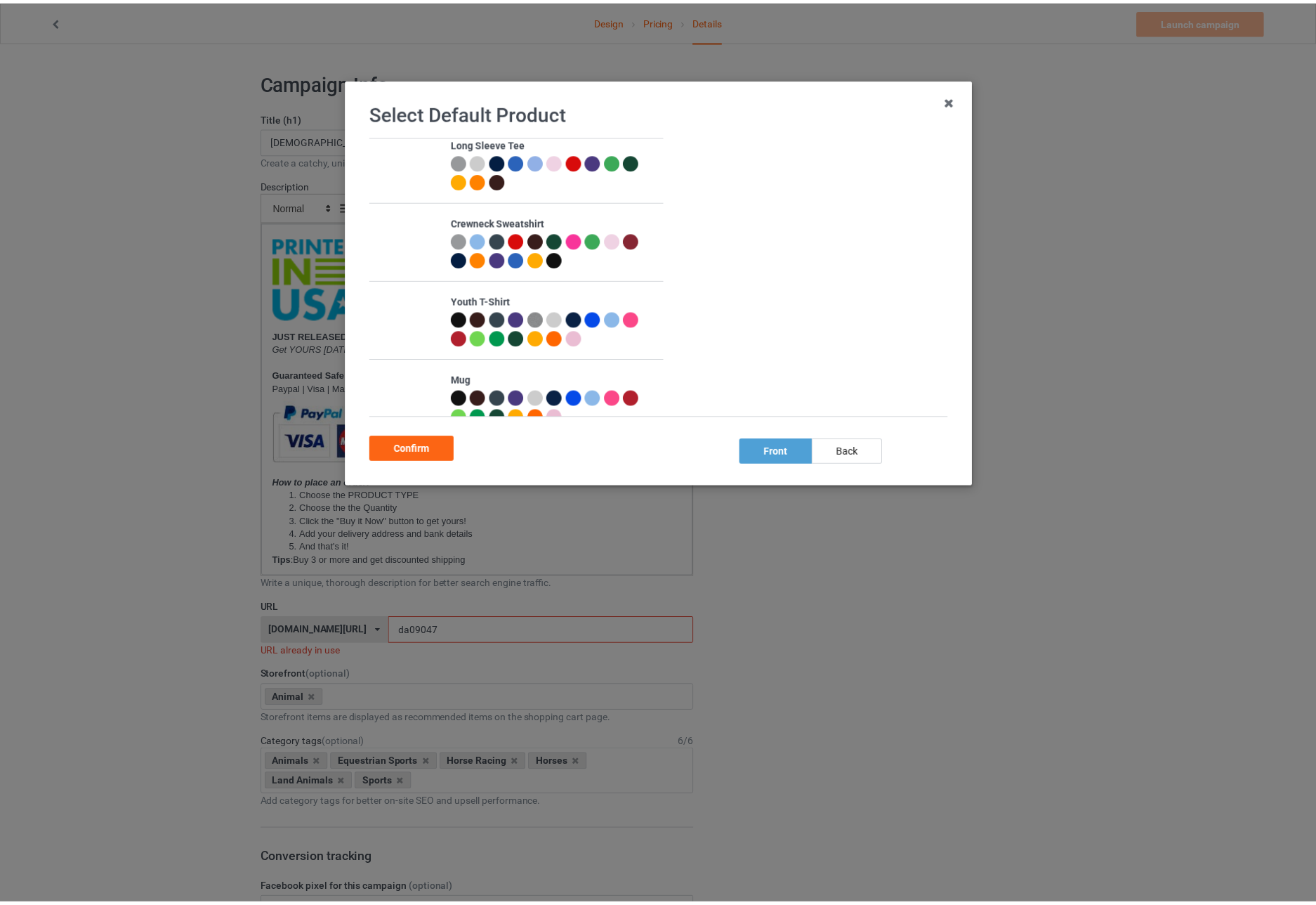
scroll to position [433, 0]
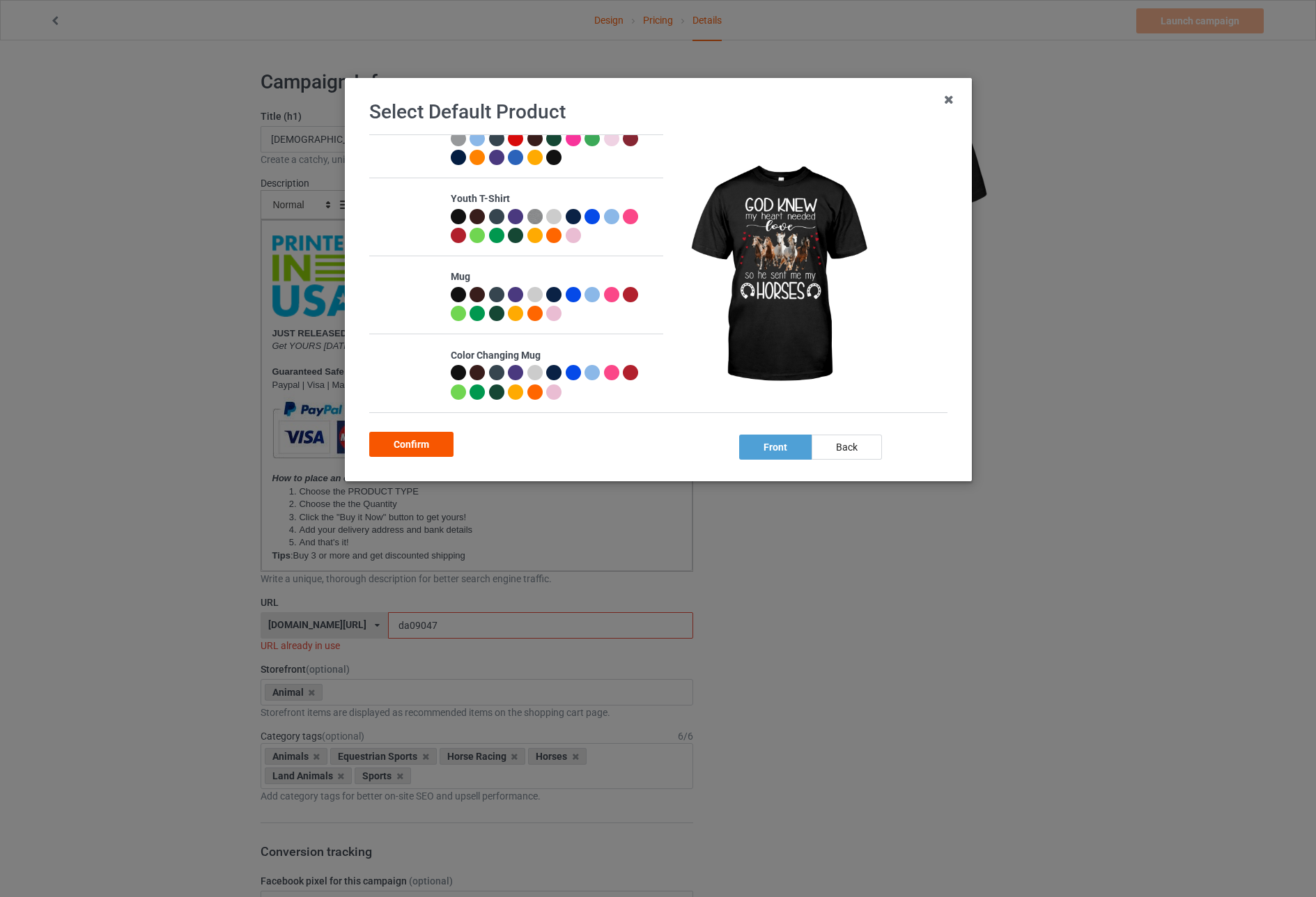
click at [414, 438] on div "Confirm" at bounding box center [411, 444] width 84 height 25
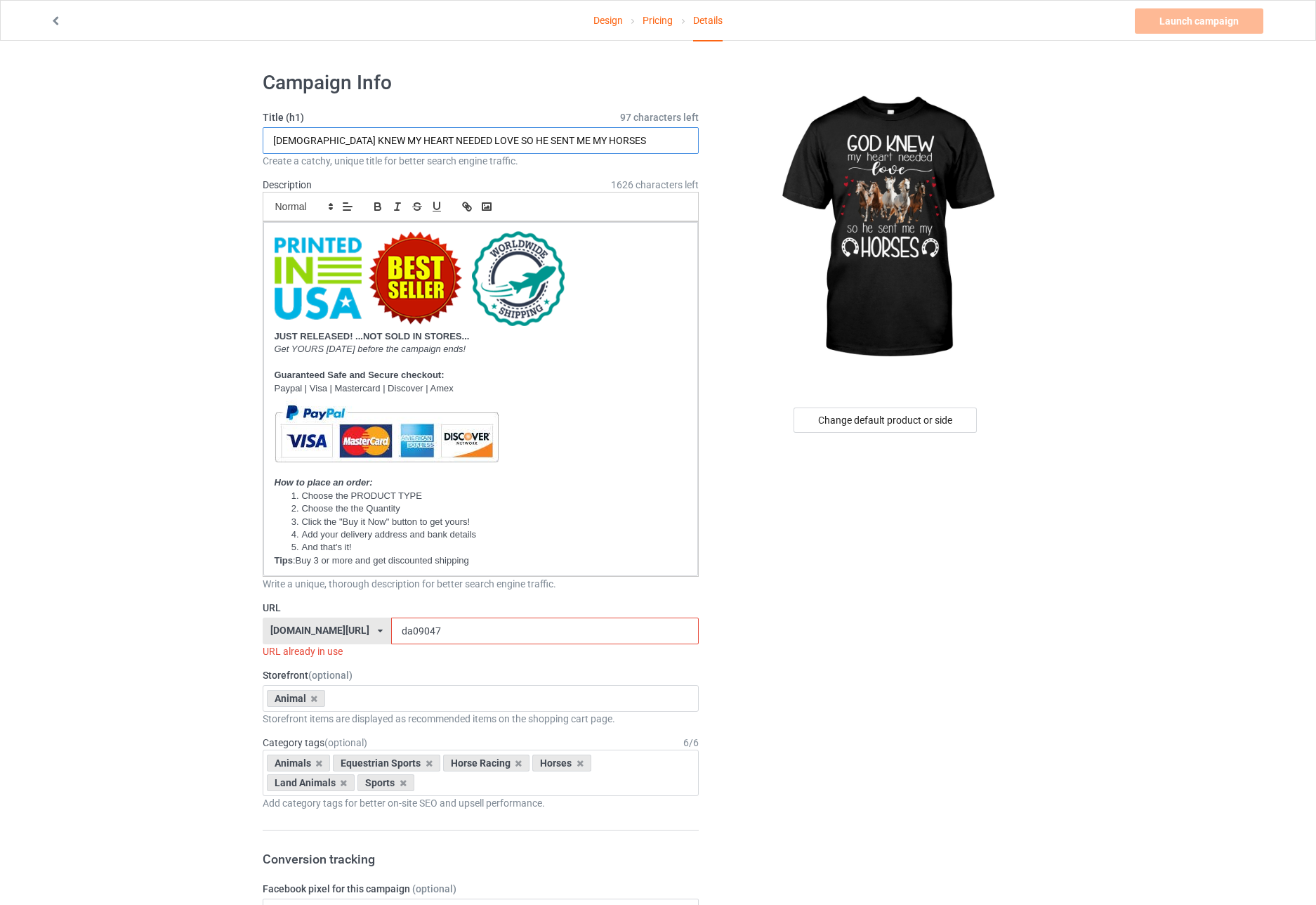
click at [466, 136] on input "[DEMOGRAPHIC_DATA] KNEW MY HEART NEEDED LOVE SO HE SENT ME MY HORSES" at bounding box center [480, 140] width 437 height 27
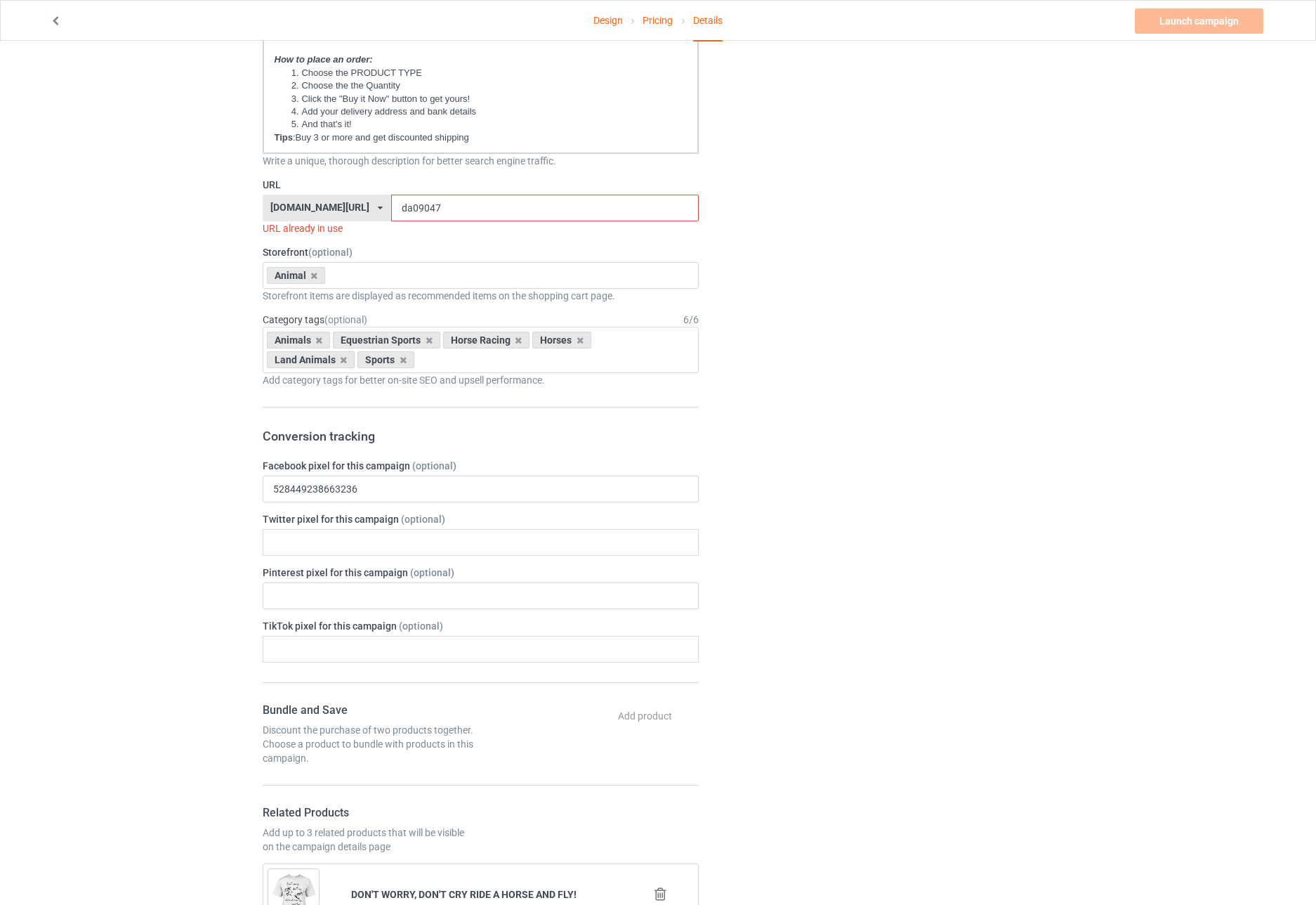
scroll to position [492, 0]
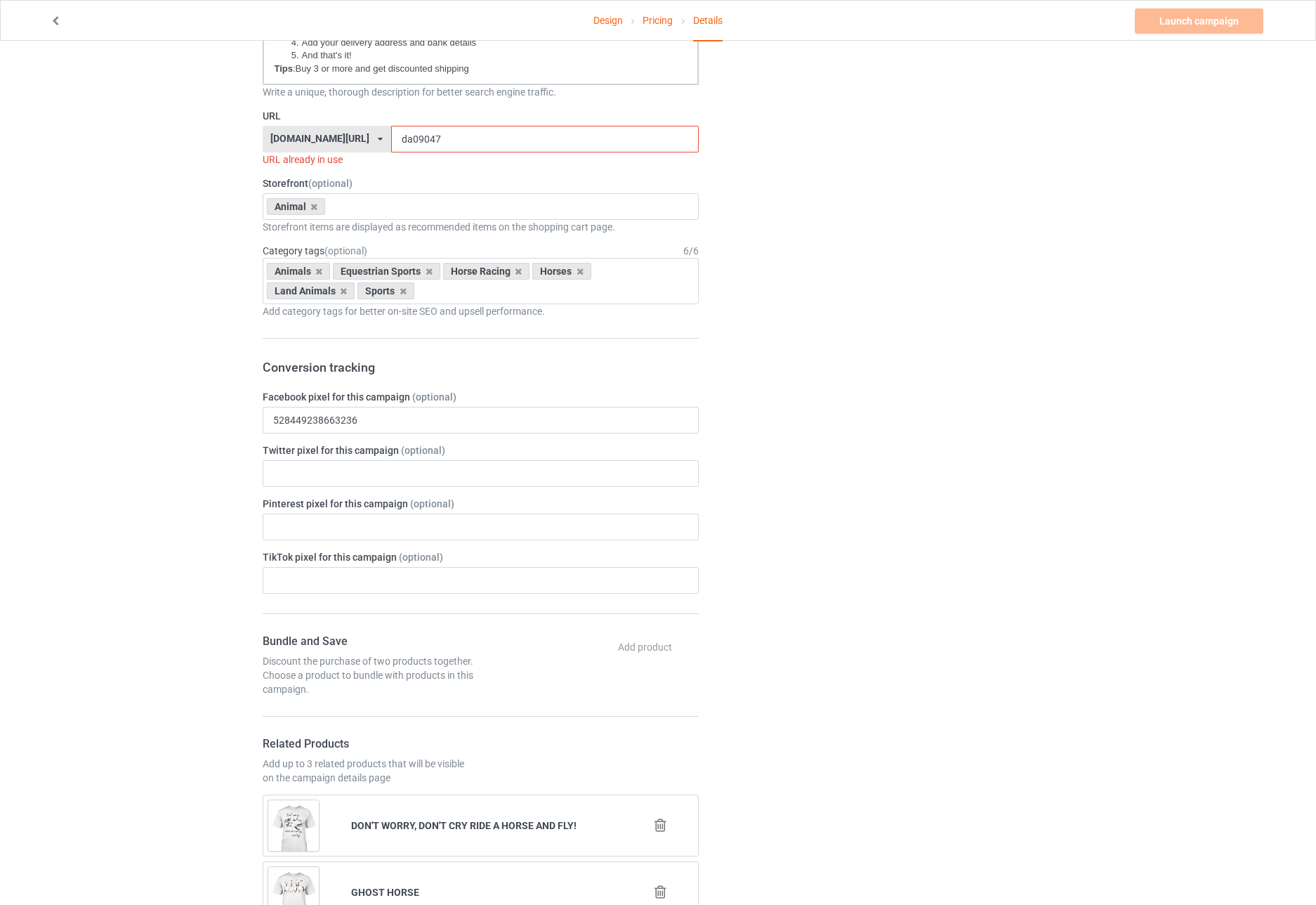
drag, startPoint x: 416, startPoint y: 143, endPoint x: 385, endPoint y: 147, distance: 31.3
click at [391, 147] on input "da09047" at bounding box center [545, 139] width 308 height 27
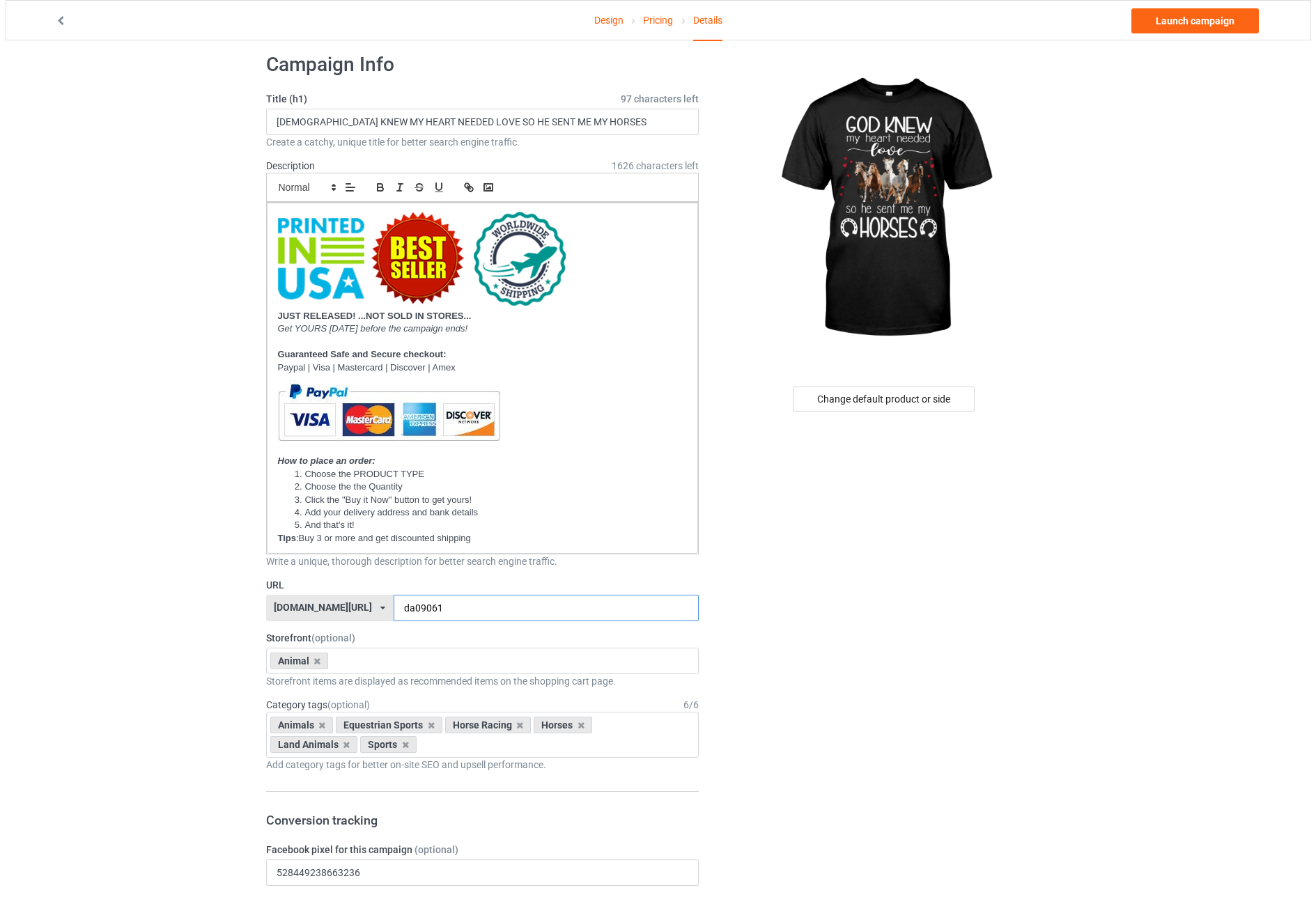
scroll to position [0, 0]
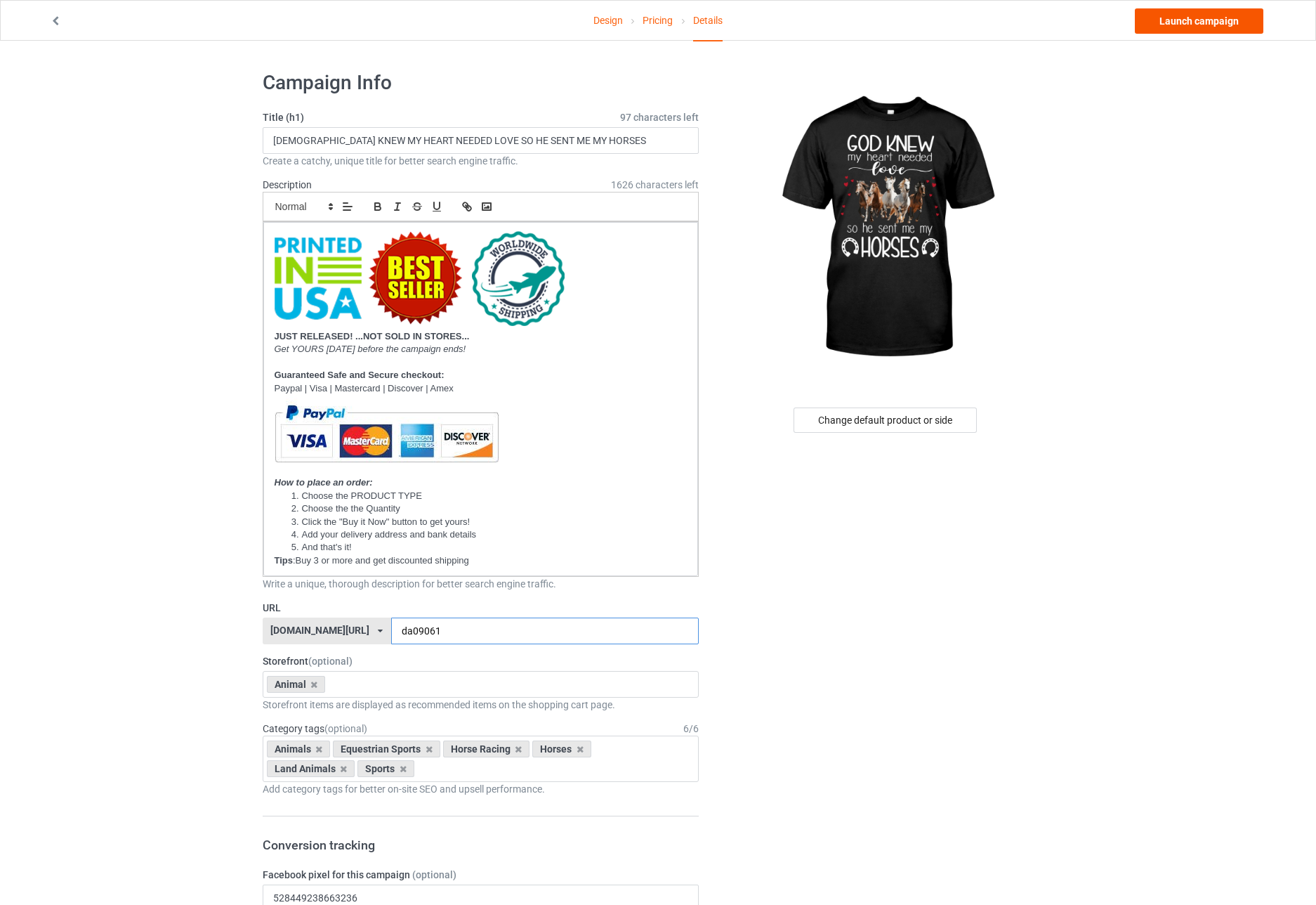
type input "da09061"
click at [1183, 28] on link "Launch campaign" at bounding box center [1199, 20] width 129 height 25
